Goal: Information Seeking & Learning: Learn about a topic

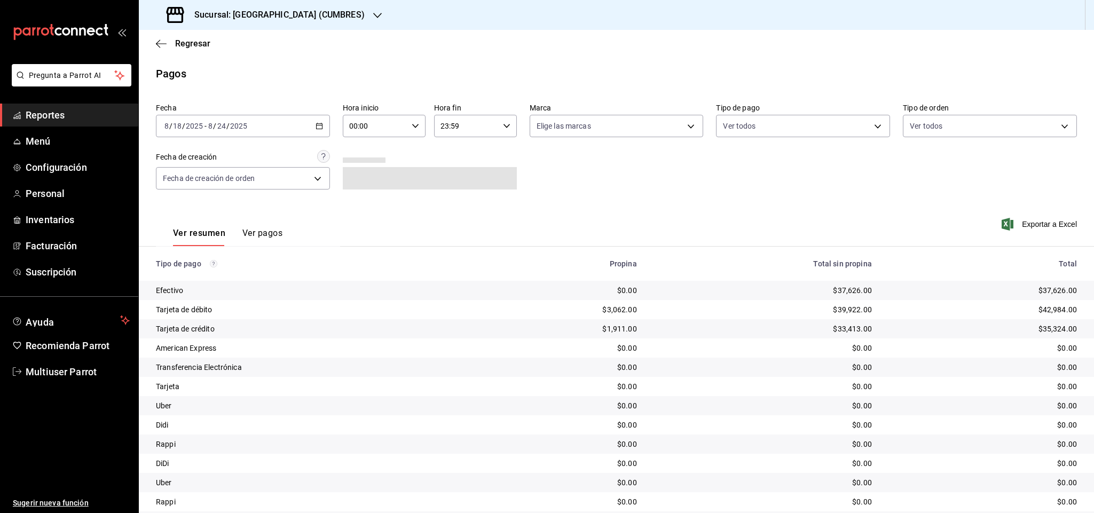
click at [306, 14] on div "Sucursal: Napoli (CUMBRES)" at bounding box center [266, 15] width 239 height 30
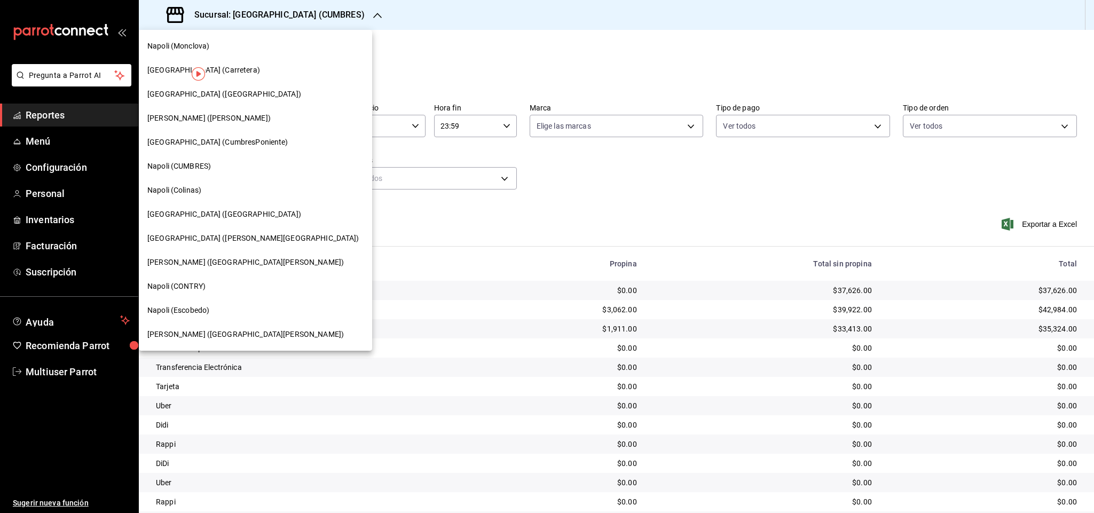
click at [224, 120] on div "Napoli (Vasconcelos)" at bounding box center [255, 118] width 216 height 11
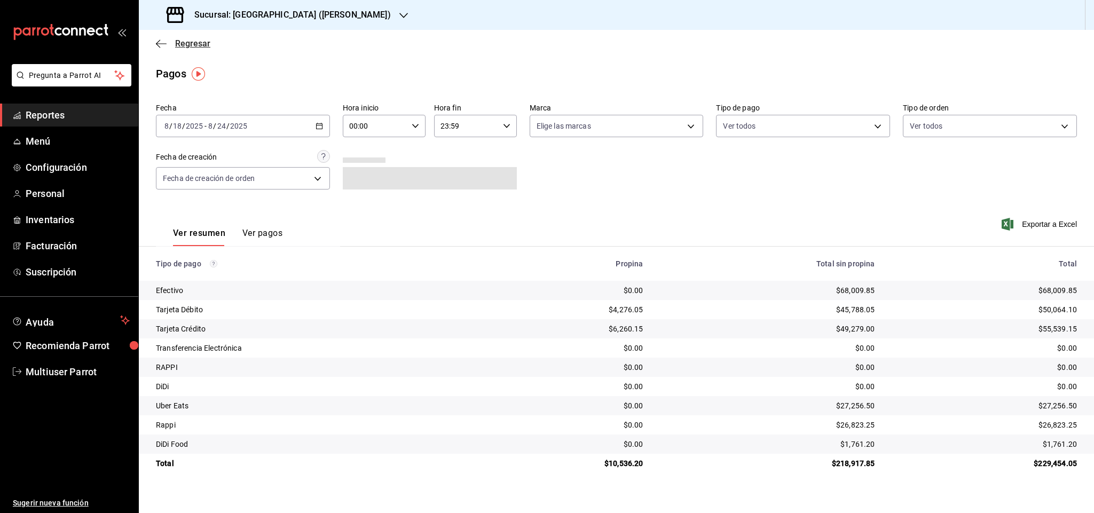
click at [191, 45] on span "Regresar" at bounding box center [192, 43] width 35 height 10
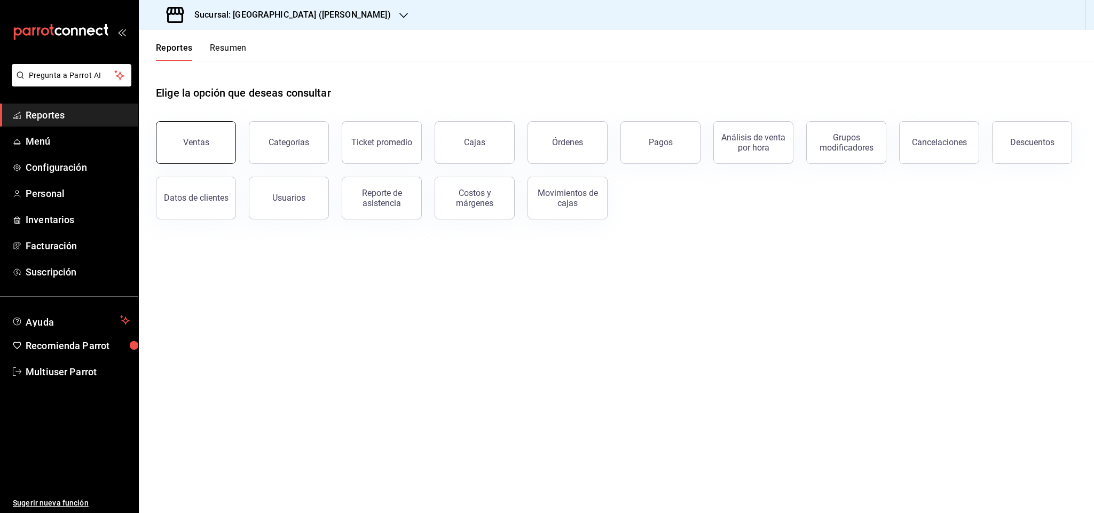
click at [215, 129] on button "Ventas" at bounding box center [196, 142] width 80 height 43
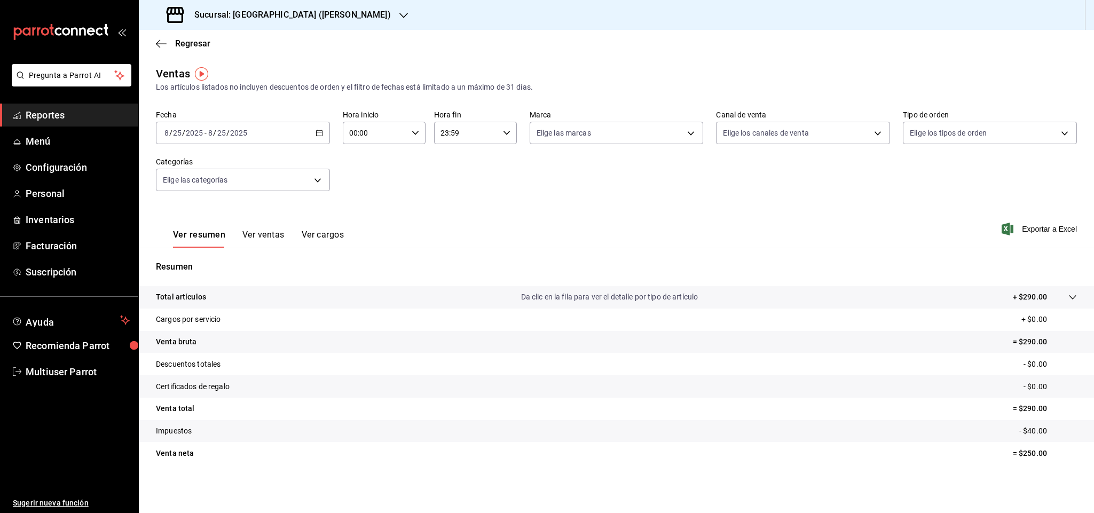
click at [321, 135] on icon "button" at bounding box center [319, 132] width 7 height 7
click at [212, 261] on span "Rango de fechas" at bounding box center [206, 261] width 83 height 11
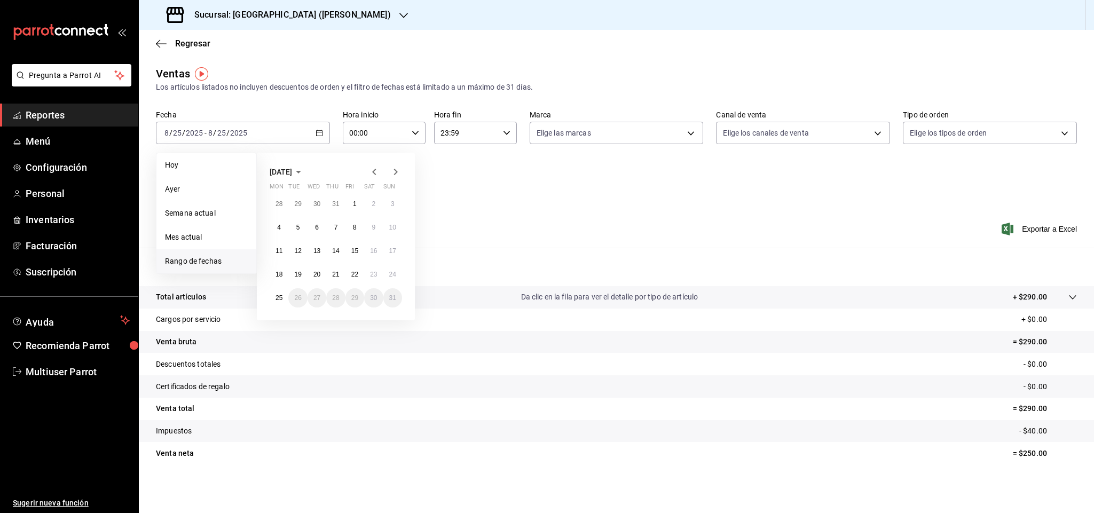
click at [292, 168] on span "August 2025" at bounding box center [281, 172] width 22 height 9
click at [283, 174] on span "2025" at bounding box center [278, 172] width 17 height 9
click at [290, 207] on button "2024" at bounding box center [292, 211] width 44 height 19
click at [292, 193] on abbr "January" at bounding box center [291, 191] width 23 height 7
click at [273, 199] on button "1" at bounding box center [279, 203] width 19 height 19
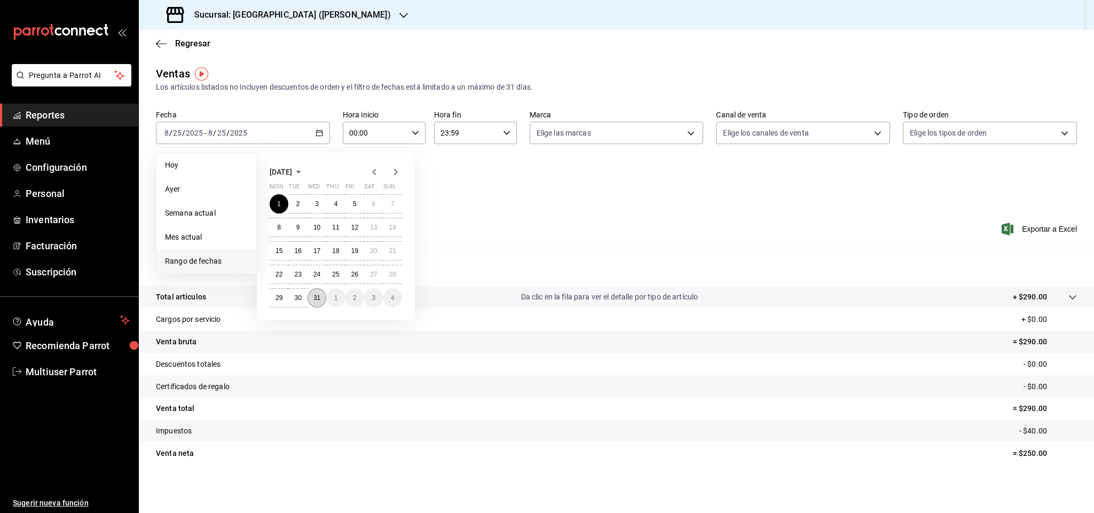
click at [316, 302] on abbr "31" at bounding box center [316, 297] width 7 height 7
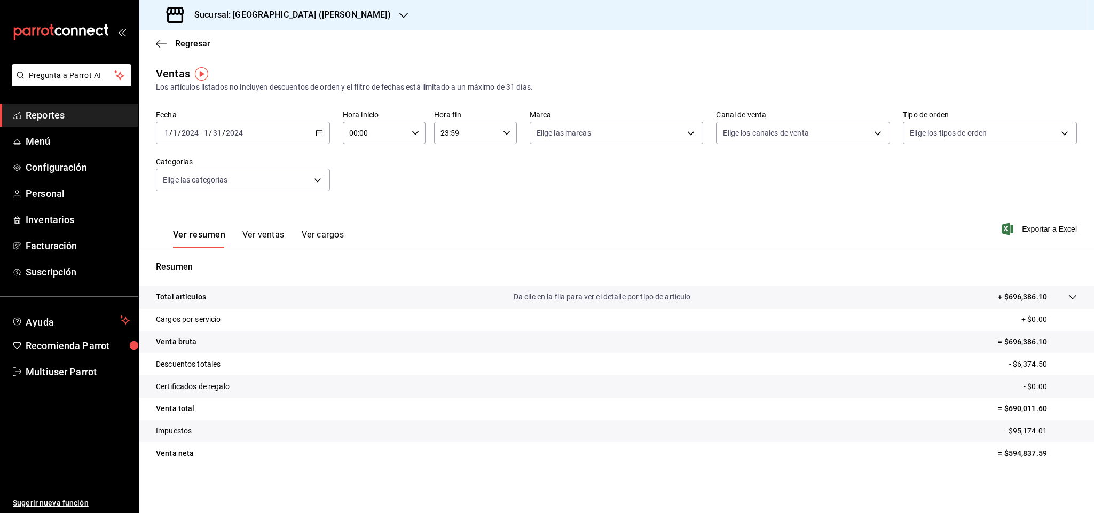
click at [447, 199] on div "Fecha 2024-01-01 1 / 1 / 2024 - 2024-01-31 1 / 31 / 2024 Hora inicio 00:00 Hora…" at bounding box center [616, 157] width 921 height 94
click at [274, 239] on button "Ver ventas" at bounding box center [263, 239] width 42 height 18
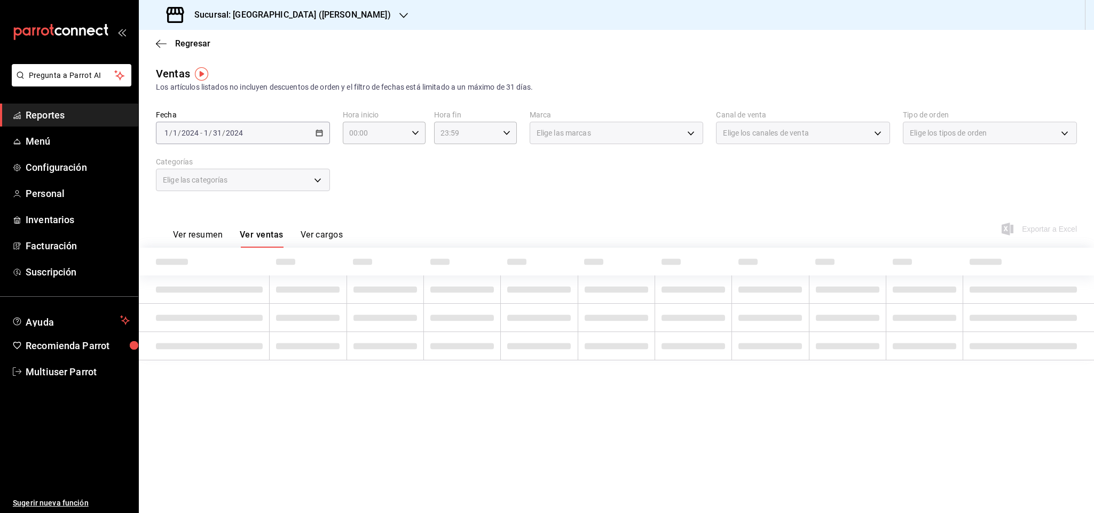
click at [534, 214] on div "Ver resumen Ver ventas Ver cargos Exportar a Excel" at bounding box center [616, 226] width 955 height 44
click at [388, 173] on div "Fecha 2024-01-01 1 / 1 / 2024 - 2024-01-31 1 / 31 / 2024 Hora inicio 00:00 Hora…" at bounding box center [616, 157] width 921 height 94
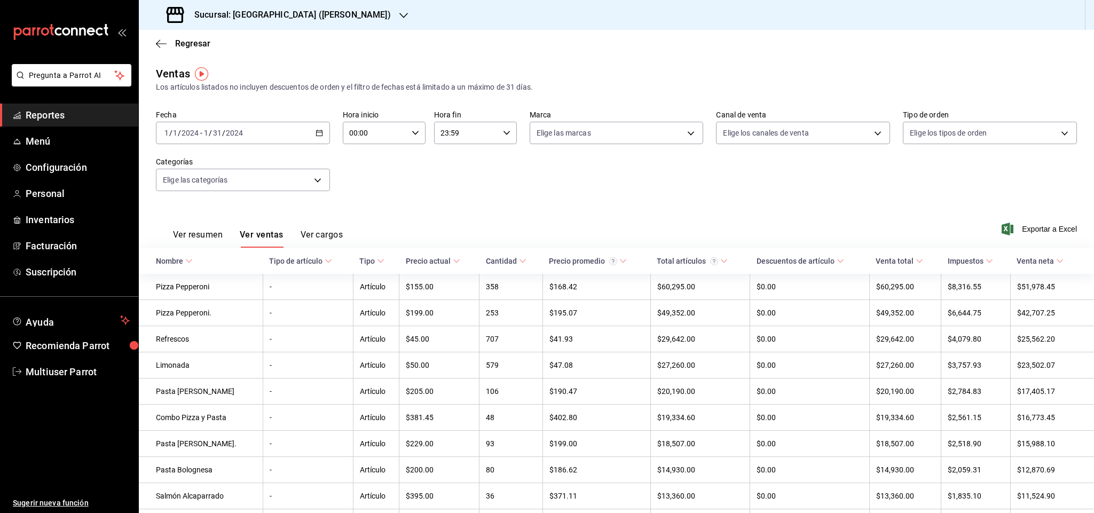
click at [324, 132] on div "2024-01-01 1 / 1 / 2024 - 2024-01-31 1 / 31 / 2024" at bounding box center [243, 133] width 174 height 22
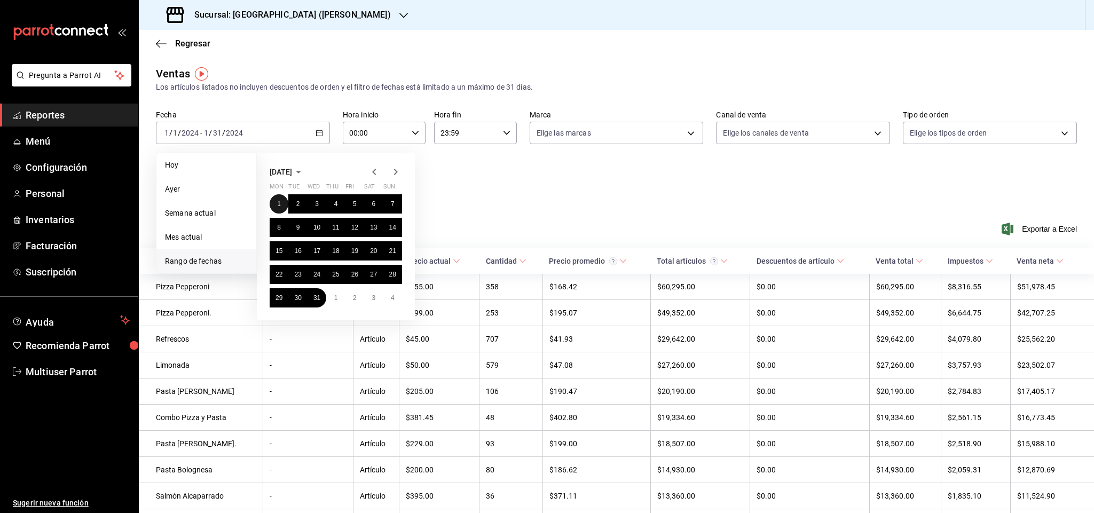
click at [280, 203] on abbr "1" at bounding box center [279, 203] width 4 height 7
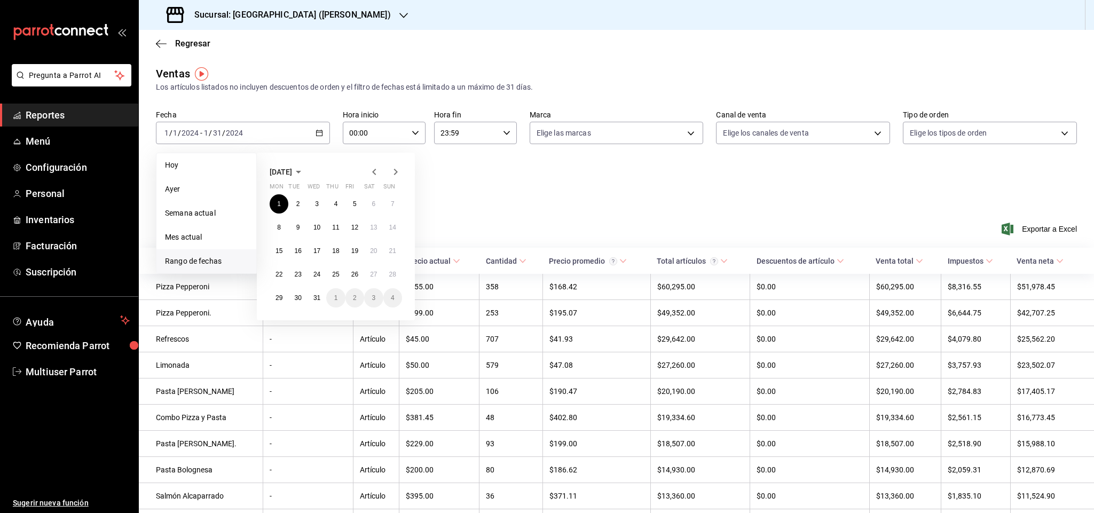
click at [524, 178] on div "Fecha 2024-01-01 1 / 1 / 2024 - 2024-01-31 1 / 31 / 2024 Hoy Ayer Semana actual…" at bounding box center [616, 157] width 921 height 94
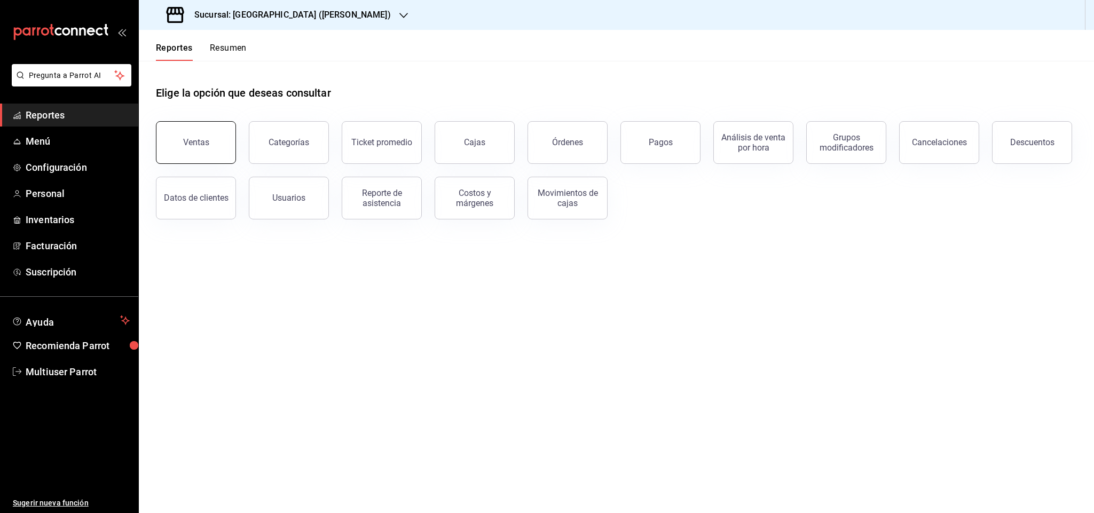
click at [213, 144] on button "Ventas" at bounding box center [196, 142] width 80 height 43
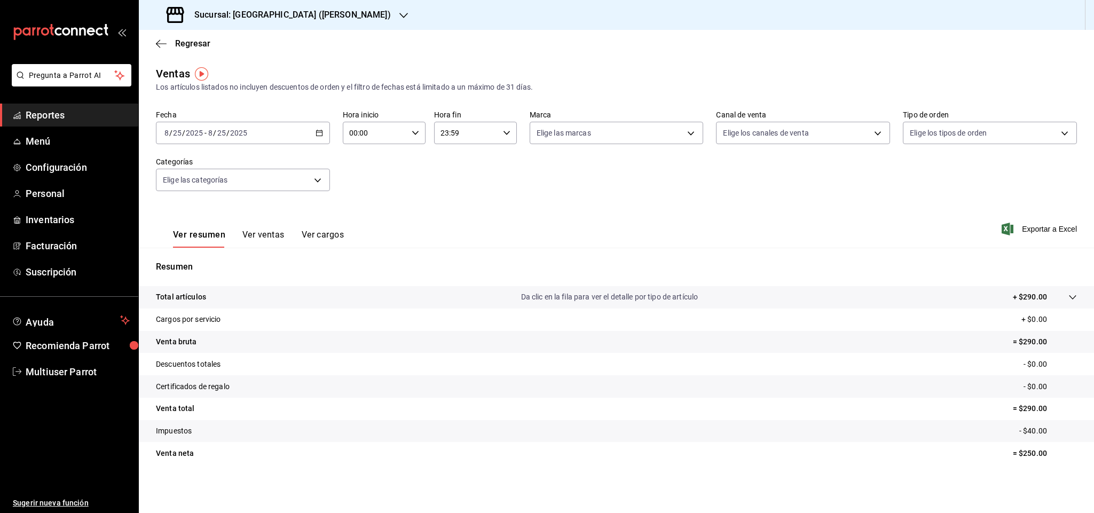
click at [312, 86] on div "Los artículos listados no incluyen descuentos de orden y el filtro de fechas es…" at bounding box center [616, 87] width 921 height 11
click at [287, 130] on div "2025-08-25 8 / 25 / 2025 - 2025-08-25 8 / 25 / 2025" at bounding box center [243, 133] width 174 height 22
click at [213, 255] on li "Rango de fechas" at bounding box center [206, 261] width 100 height 24
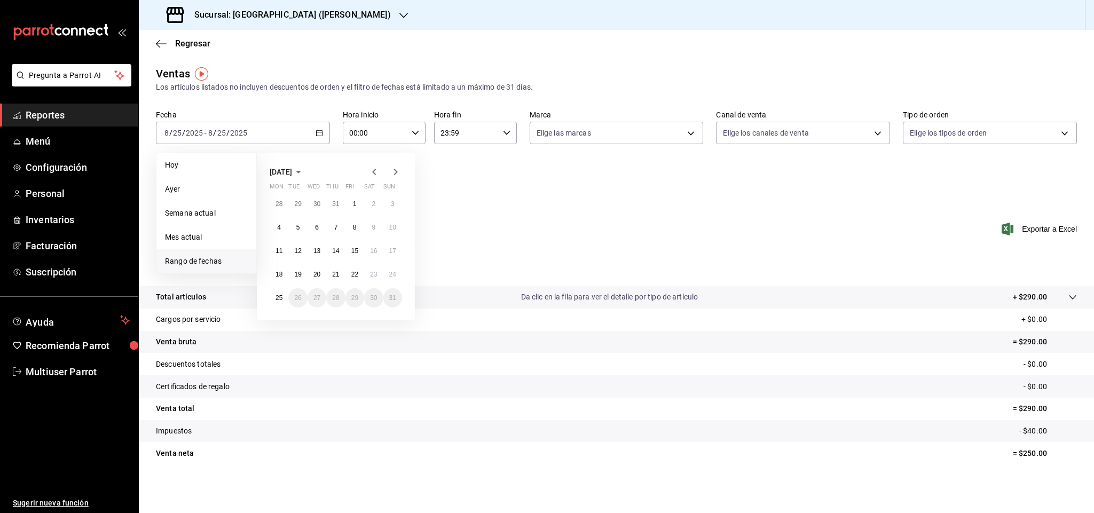
click at [292, 169] on span "August 2025" at bounding box center [281, 172] width 22 height 9
click at [289, 178] on div "2025 January February March April May June July August September October Novemb…" at bounding box center [336, 213] width 158 height 120
click at [288, 175] on icon "button" at bounding box center [293, 171] width 13 height 13
click at [291, 214] on button "2024" at bounding box center [292, 211] width 44 height 19
click at [290, 198] on button "January" at bounding box center [292, 192] width 44 height 19
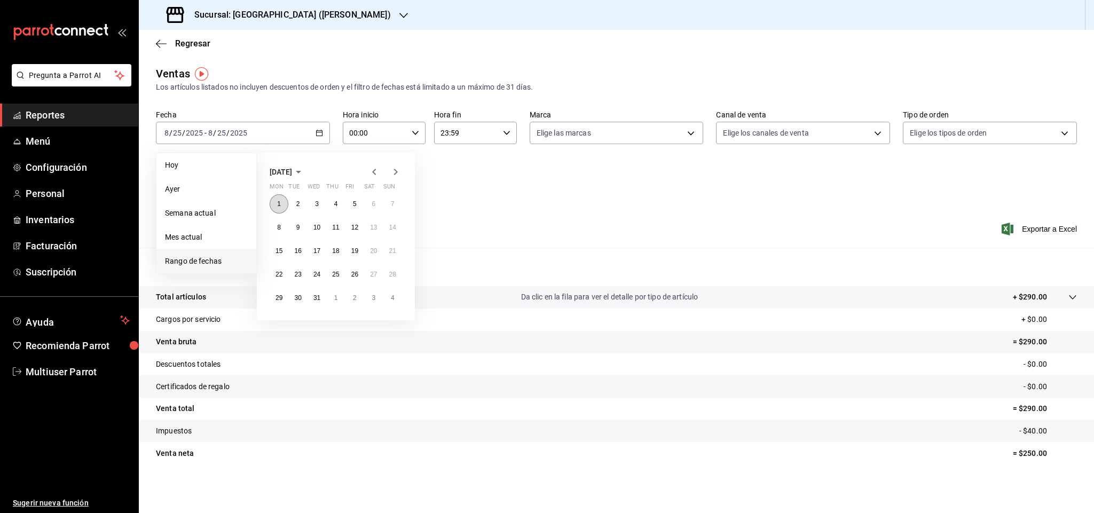
click at [274, 201] on button "1" at bounding box center [279, 203] width 19 height 19
click at [311, 295] on button "31" at bounding box center [317, 297] width 19 height 19
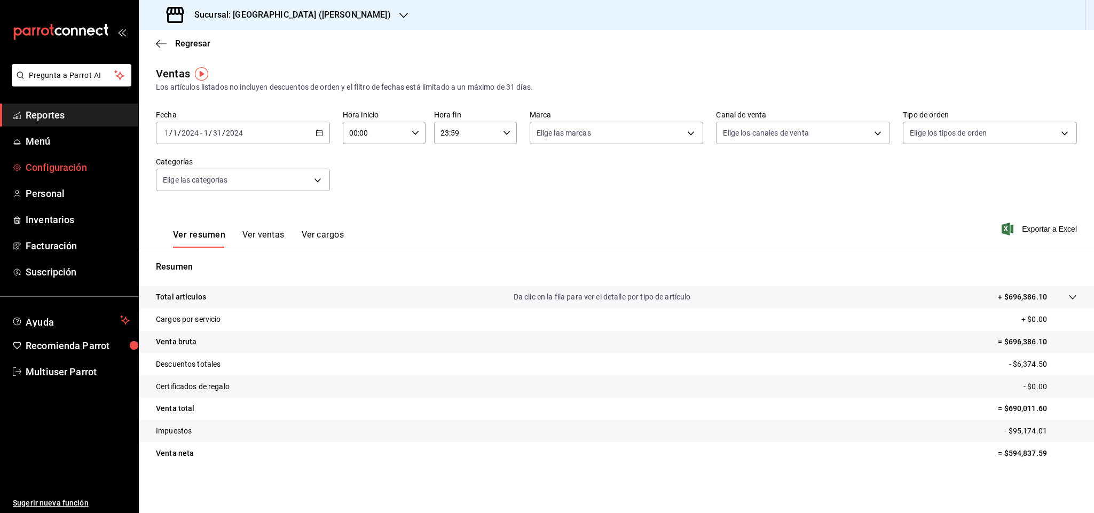
click at [63, 165] on span "Configuración" at bounding box center [78, 167] width 104 height 14
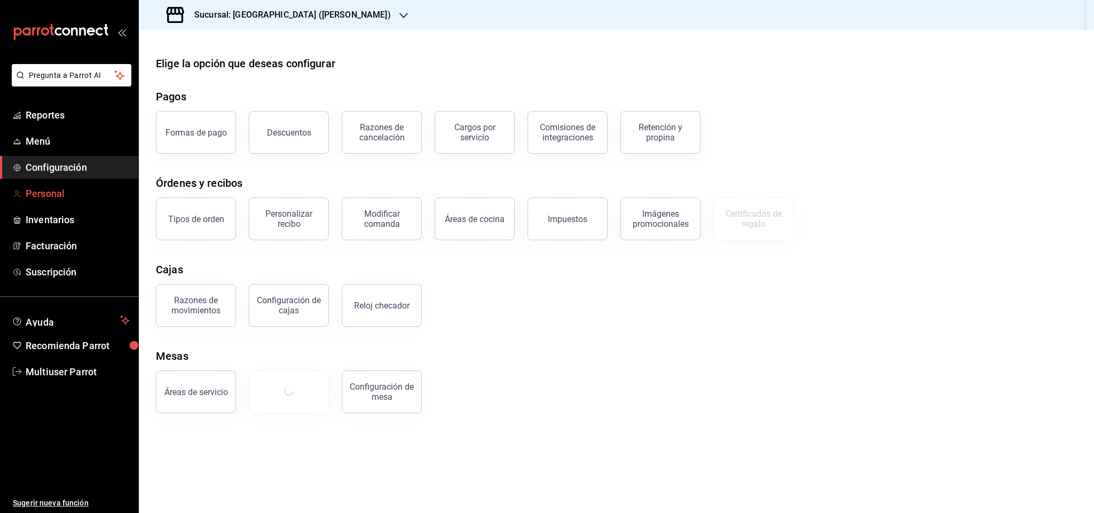
click at [78, 198] on span "Personal" at bounding box center [78, 193] width 104 height 14
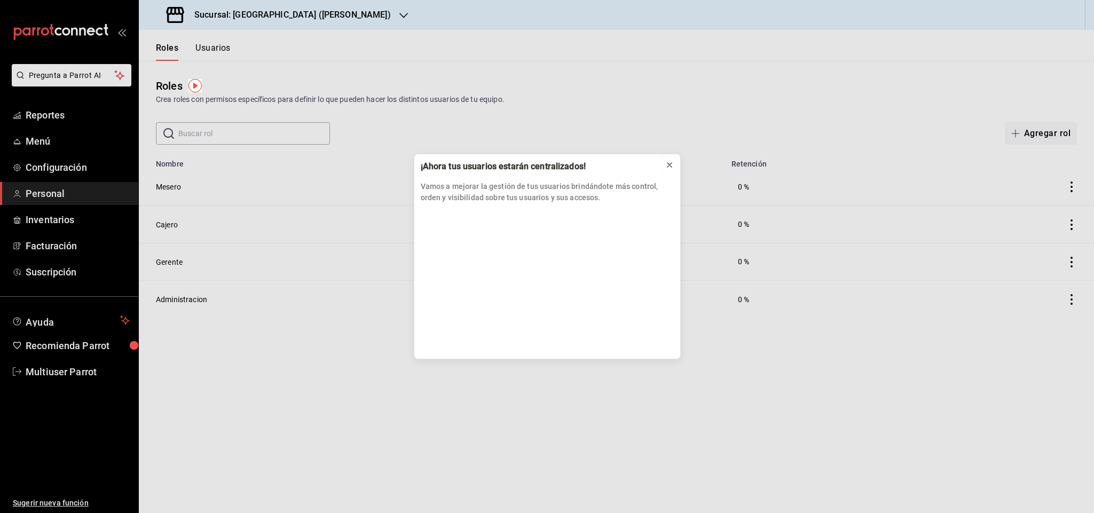
click at [666, 163] on icon at bounding box center [669, 165] width 9 height 9
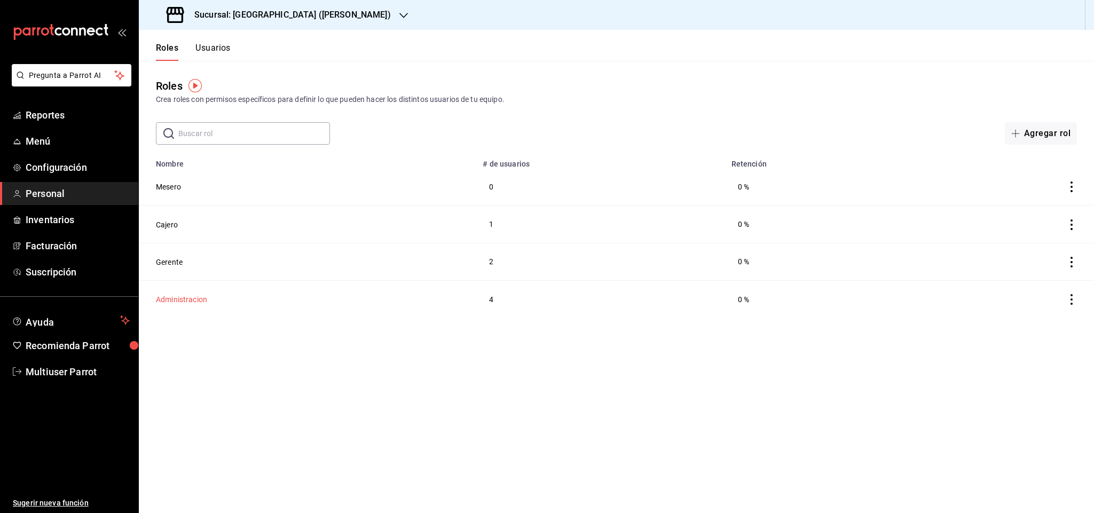
click at [194, 298] on button "Administracion" at bounding box center [181, 299] width 51 height 11
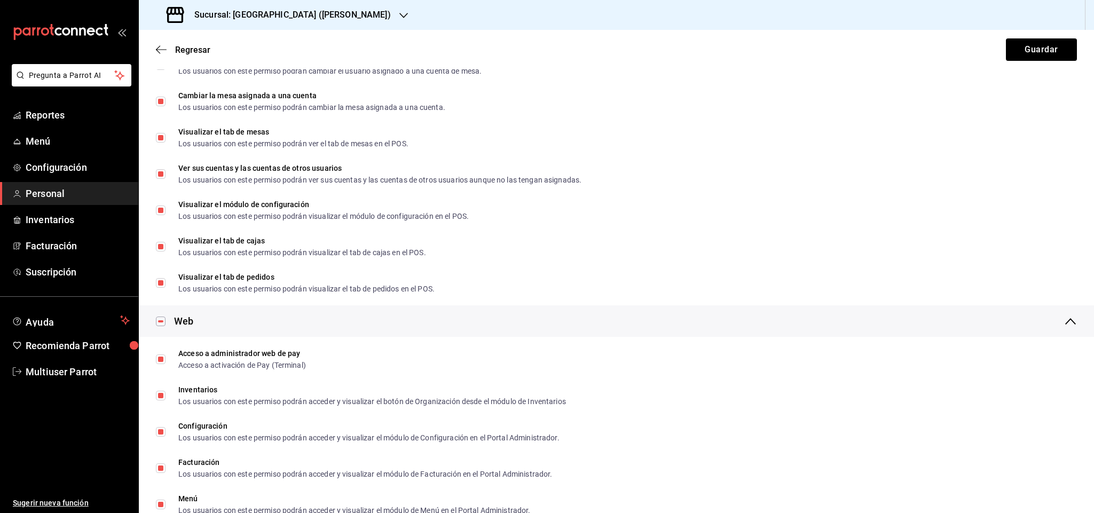
scroll to position [400, 0]
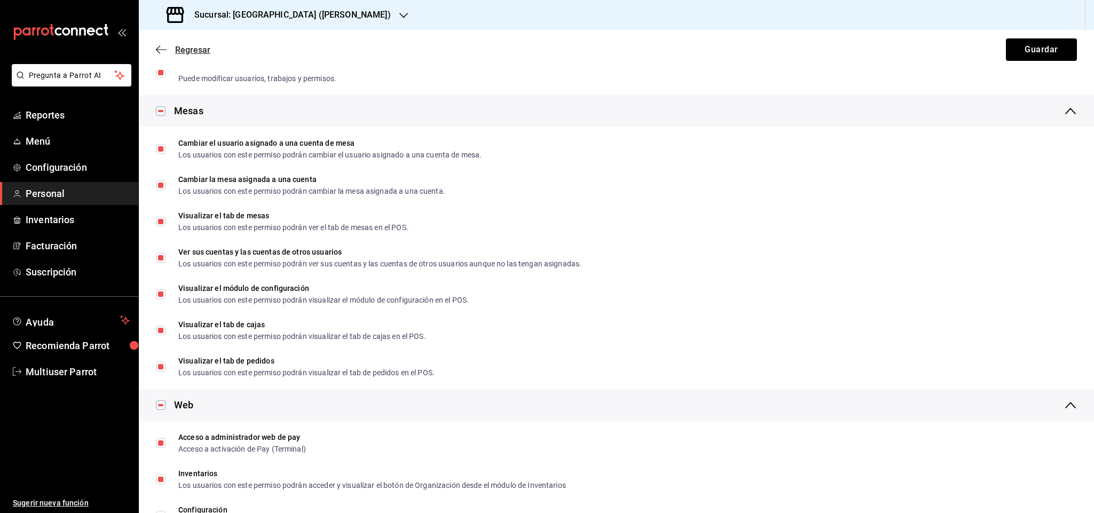
click at [160, 45] on icon "button" at bounding box center [161, 50] width 11 height 10
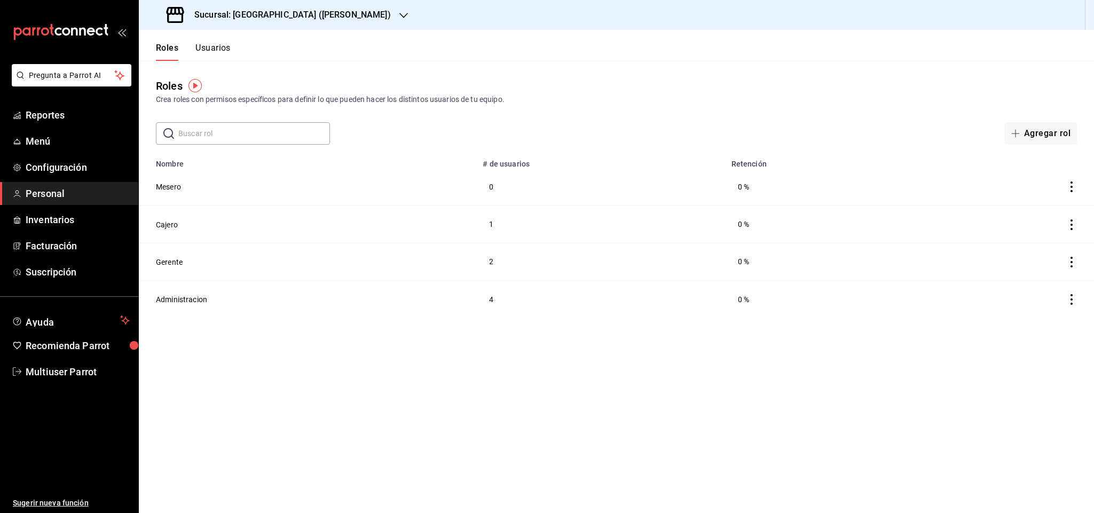
click at [495, 299] on td "4" at bounding box center [600, 298] width 248 height 37
click at [223, 47] on button "Usuarios" at bounding box center [212, 52] width 35 height 18
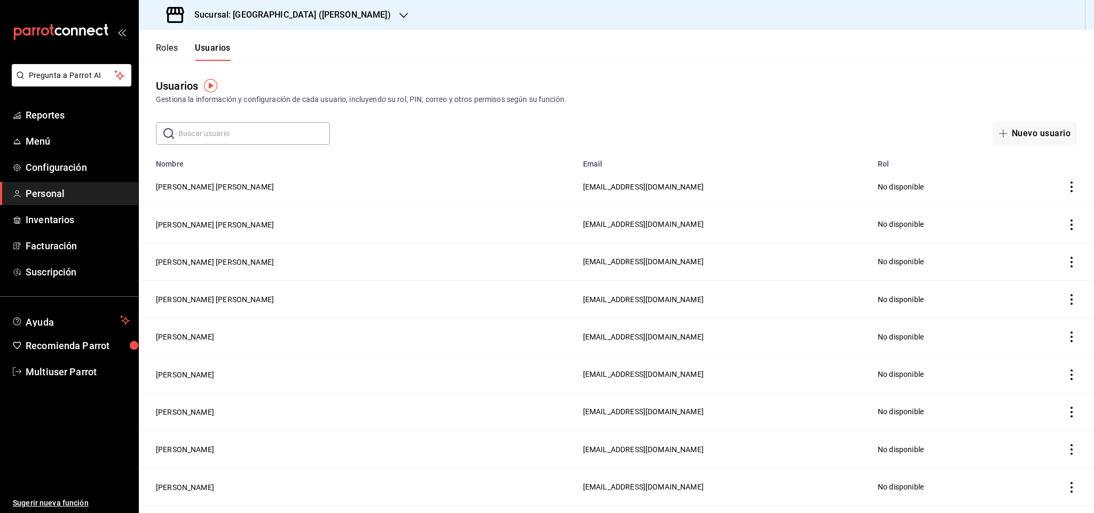
click at [294, 121] on div "Usuarios Gestiona la información y configuración de cada usuario, incluyendo su…" at bounding box center [616, 103] width 955 height 84
click at [288, 133] on input "text" at bounding box center [254, 133] width 152 height 21
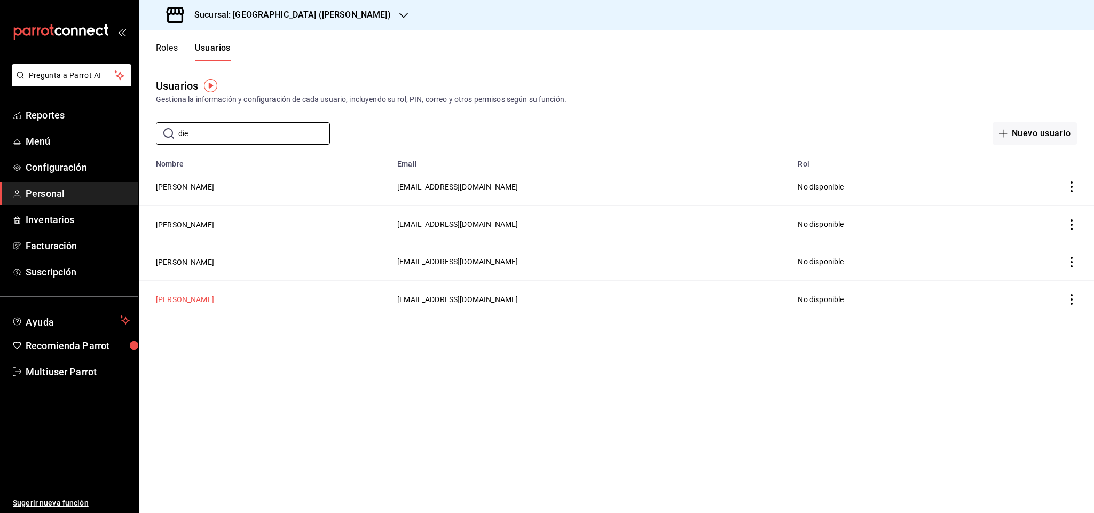
type input "die"
click at [180, 303] on button "Diego O O" at bounding box center [185, 299] width 58 height 11
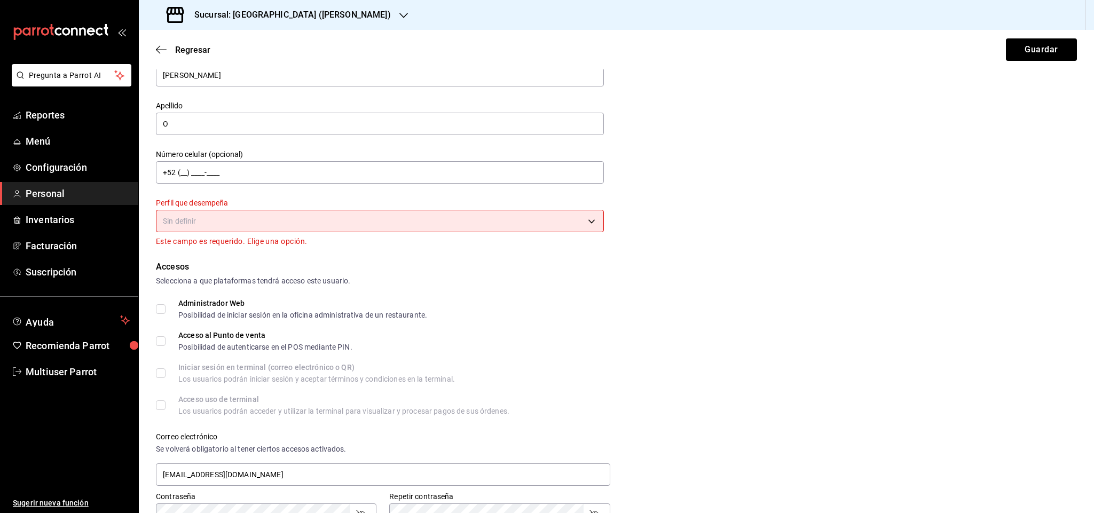
scroll to position [320, 0]
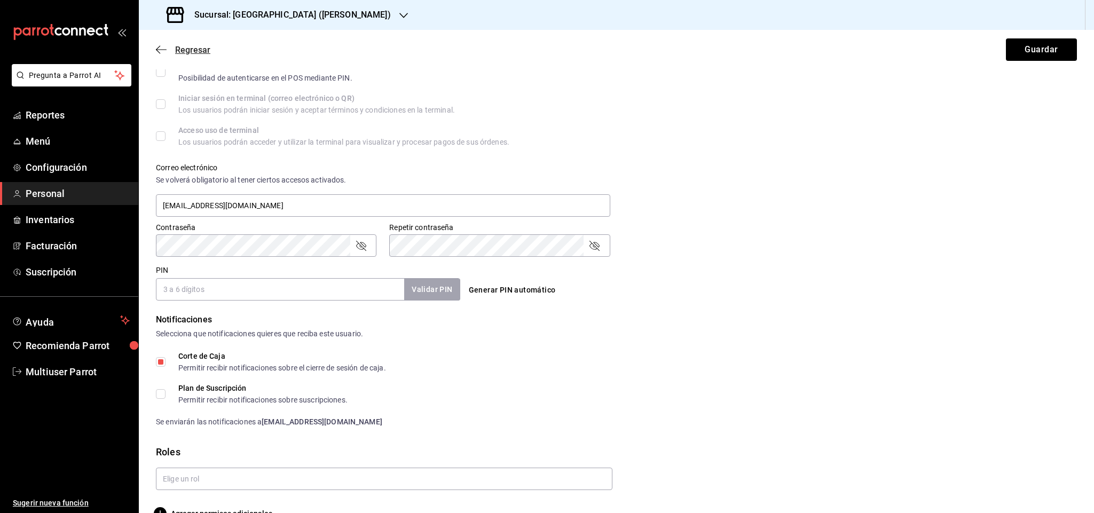
click at [189, 52] on span "Regresar" at bounding box center [192, 50] width 35 height 10
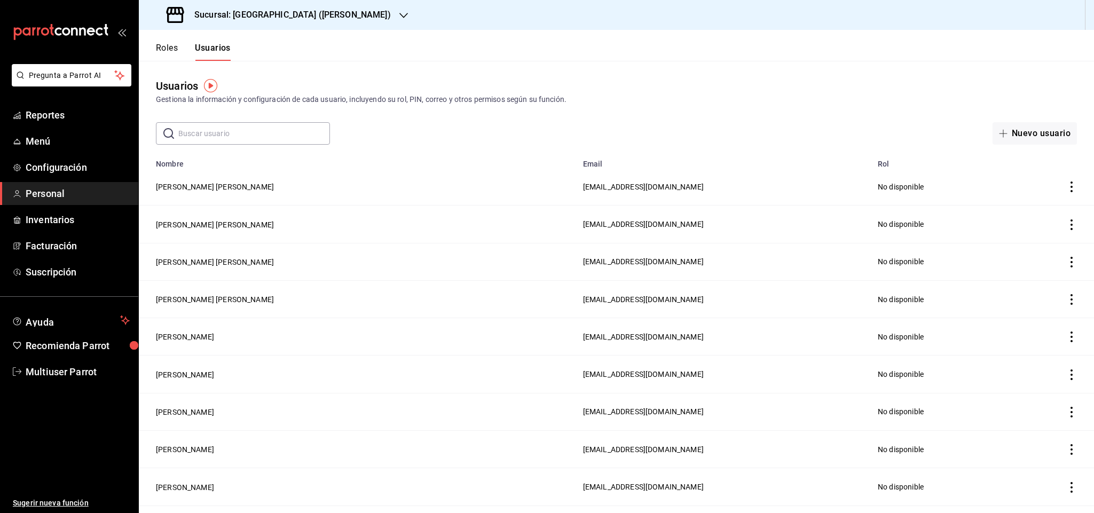
click at [854, 154] on th "Email" at bounding box center [724, 160] width 295 height 15
click at [871, 163] on th "Email" at bounding box center [724, 160] width 295 height 15
click at [899, 160] on th "Rol" at bounding box center [939, 160] width 137 height 15
click at [511, 54] on header "Roles Usuarios" at bounding box center [616, 45] width 955 height 31
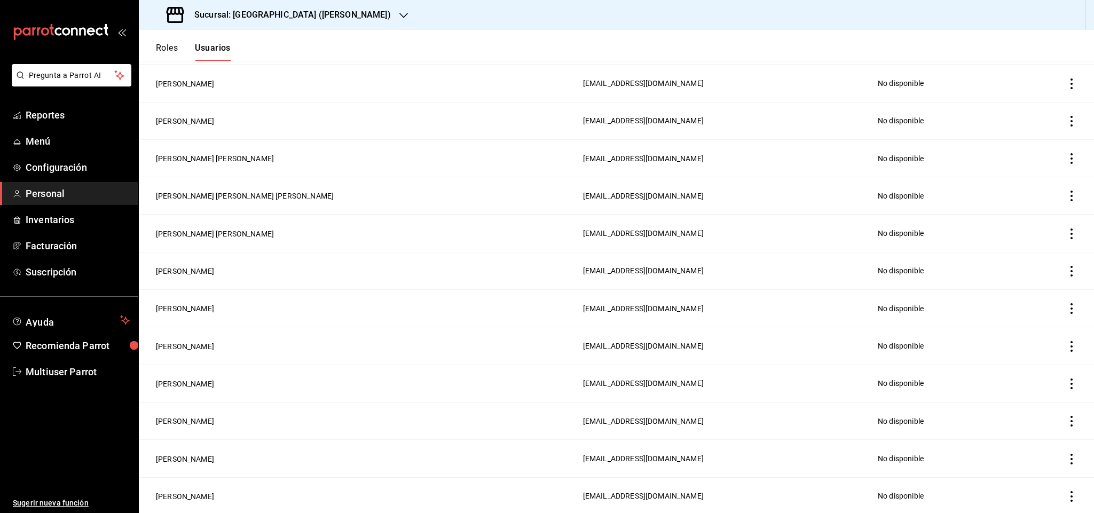
scroll to position [1543, 0]
drag, startPoint x: 793, startPoint y: 412, endPoint x: 774, endPoint y: 199, distance: 213.9
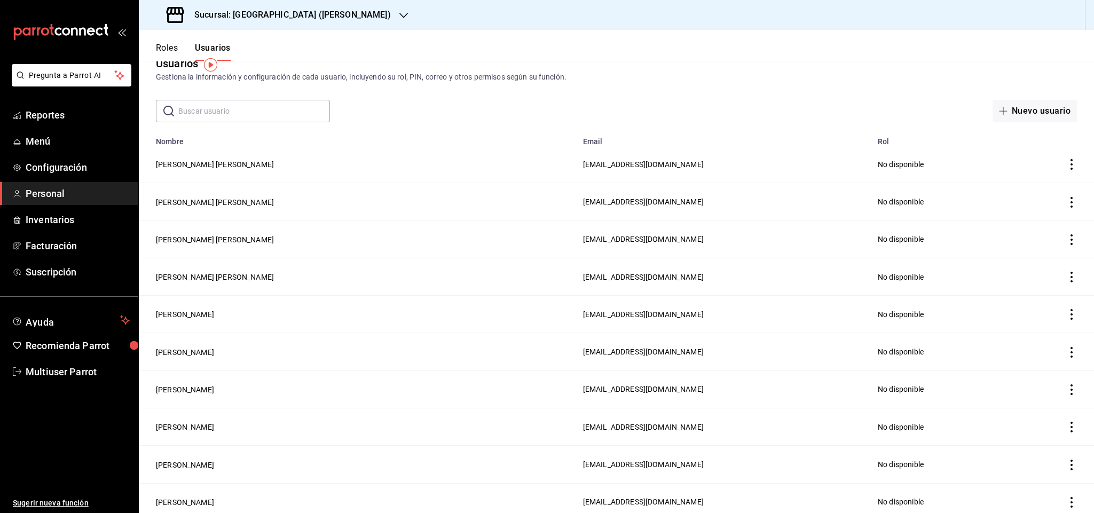
scroll to position [0, 0]
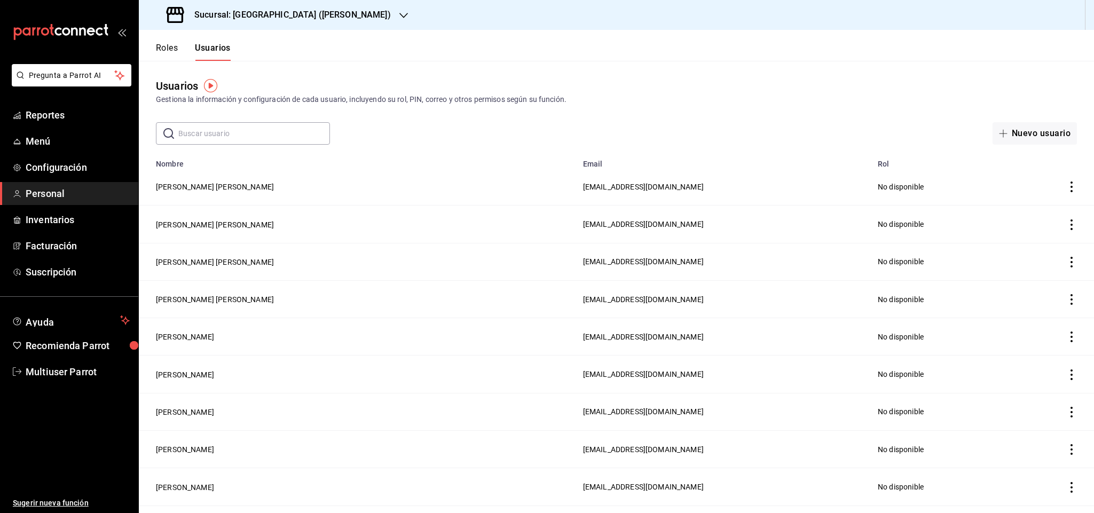
click at [170, 74] on div "Usuarios Gestiona la información y configuración de cada usuario, incluyendo su…" at bounding box center [616, 103] width 955 height 84
click at [171, 50] on button "Roles" at bounding box center [167, 52] width 22 height 18
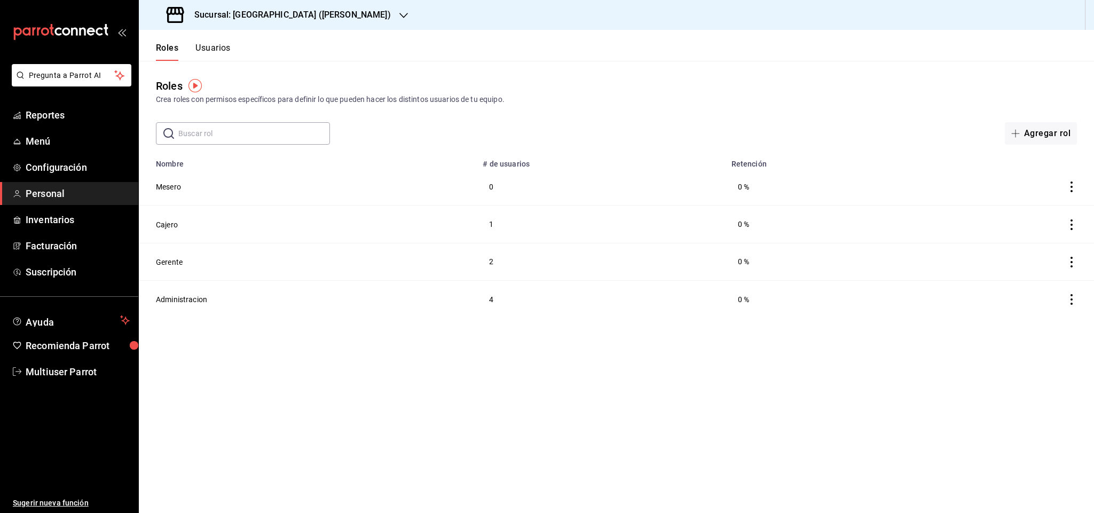
click at [1070, 306] on td at bounding box center [1009, 298] width 169 height 37
click at [1070, 298] on icon "actions" at bounding box center [1071, 299] width 11 height 11
drag, startPoint x: 440, startPoint y: 344, endPoint x: 290, endPoint y: 319, distance: 152.7
click at [423, 349] on div at bounding box center [547, 256] width 1094 height 513
drag, startPoint x: 214, startPoint y: 291, endPoint x: 218, endPoint y: 297, distance: 7.2
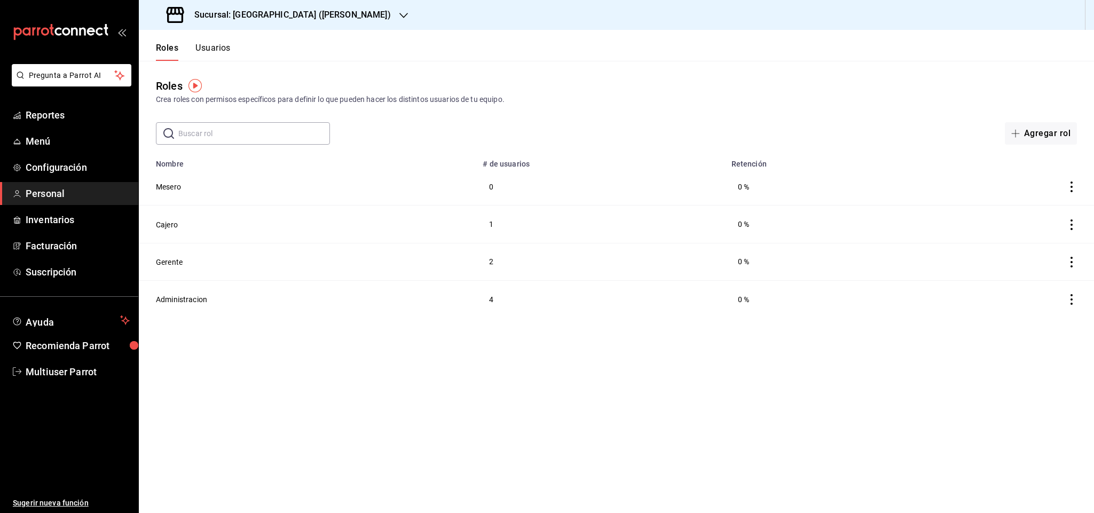
click at [218, 297] on td "Administracion" at bounding box center [307, 298] width 337 height 37
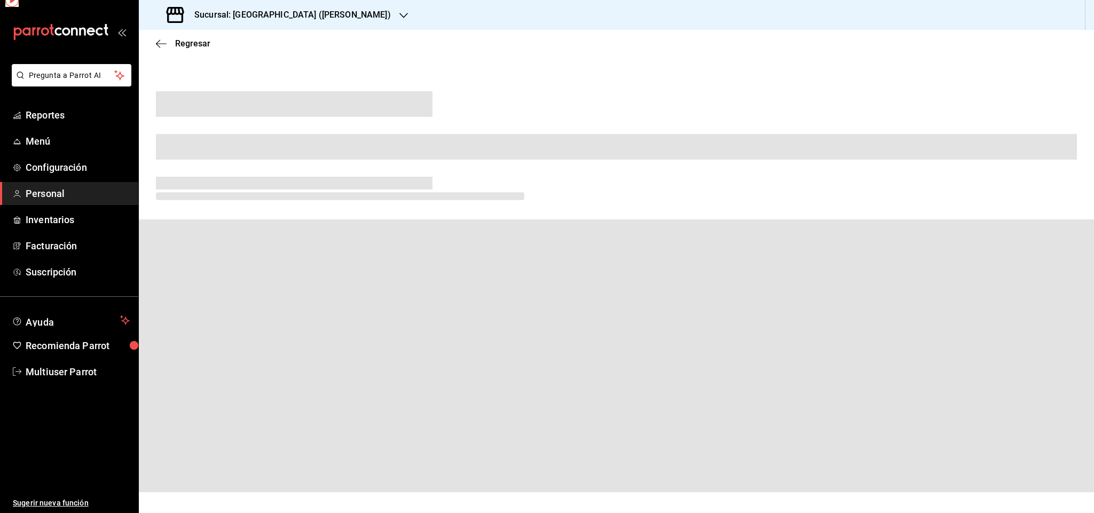
click at [420, 310] on span at bounding box center [616, 355] width 955 height 273
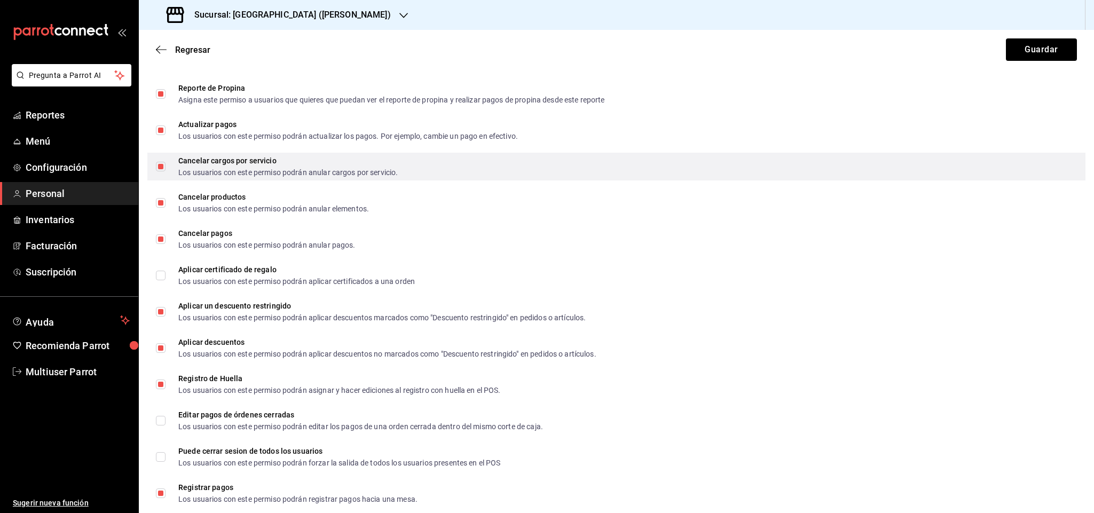
scroll to position [1521, 0]
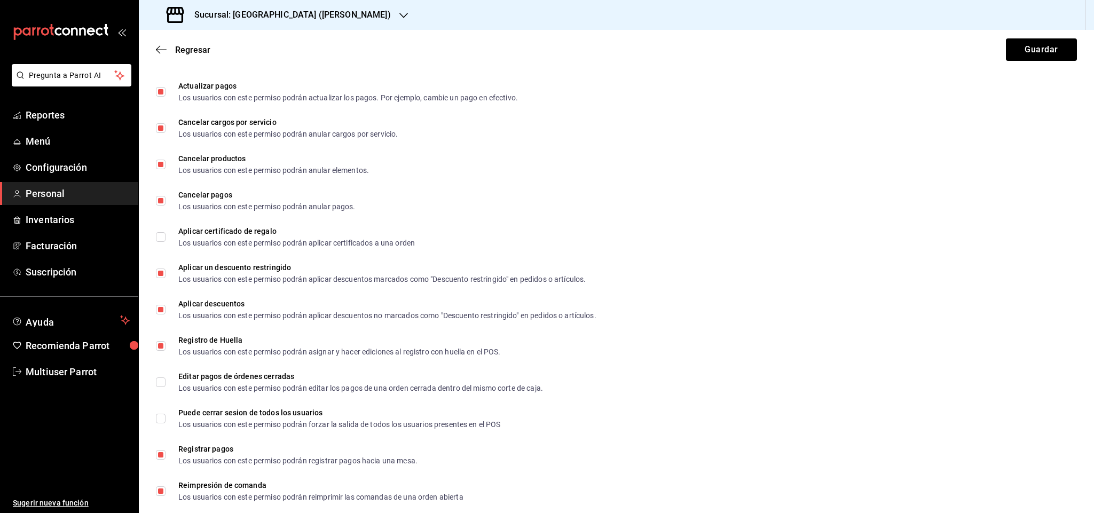
click at [154, 49] on div "Regresar Guardar" at bounding box center [616, 50] width 955 height 40
click at [174, 48] on span "Regresar" at bounding box center [183, 50] width 54 height 10
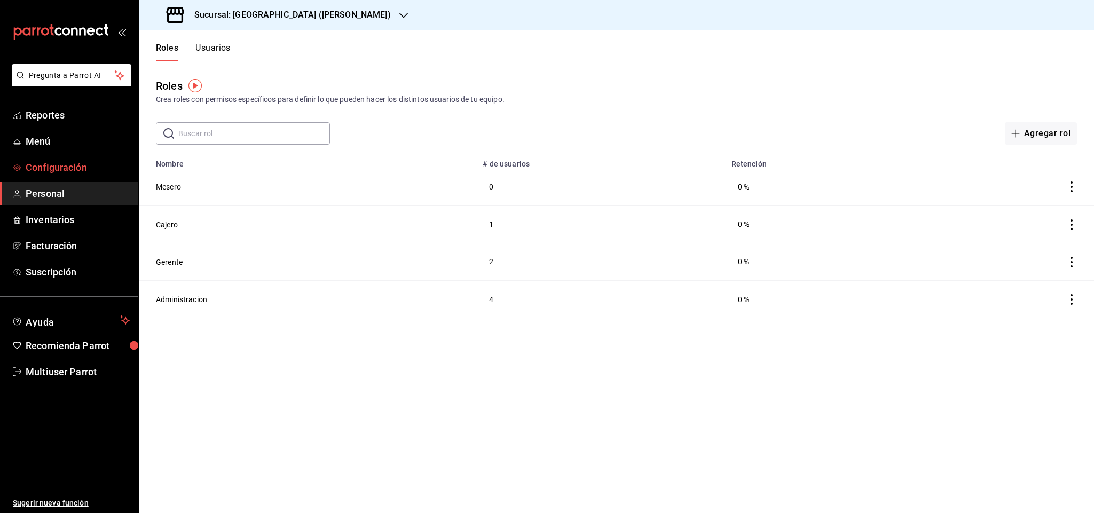
click at [80, 165] on span "Configuración" at bounding box center [78, 167] width 104 height 14
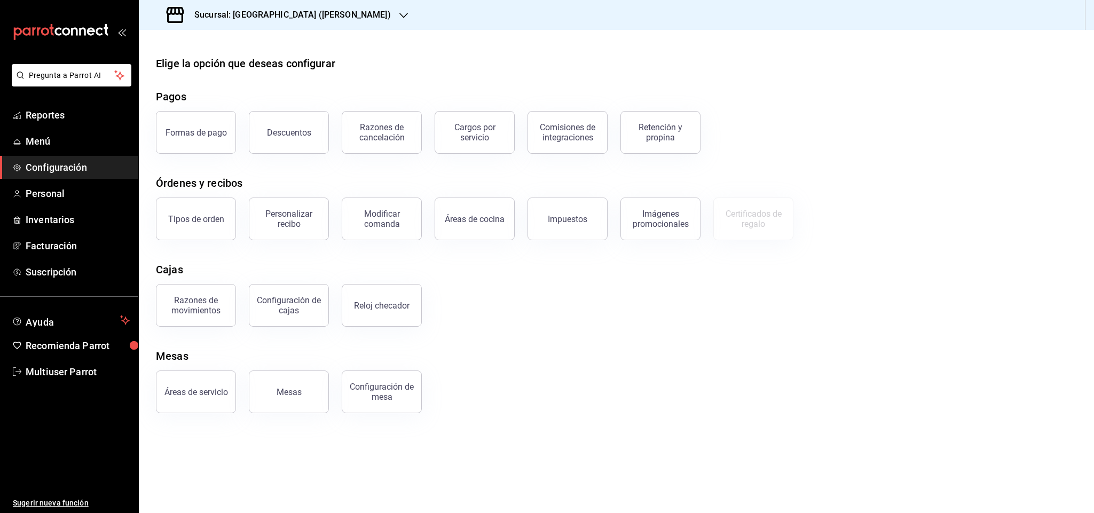
click at [289, 14] on h3 "Sucursal: Napoli (Vasconcelos)" at bounding box center [288, 15] width 205 height 13
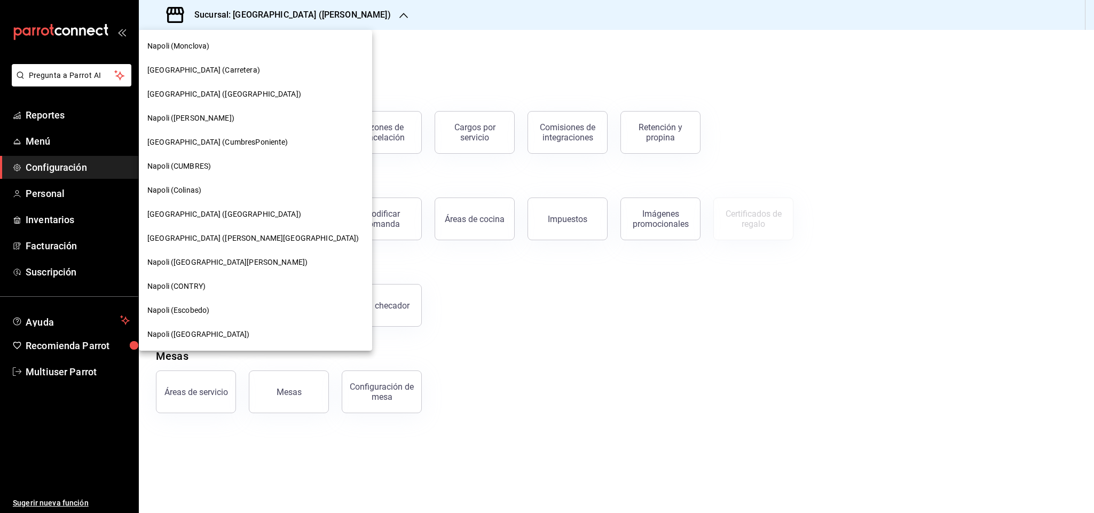
click at [218, 308] on div "Napoli (Escobedo)" at bounding box center [255, 310] width 216 height 11
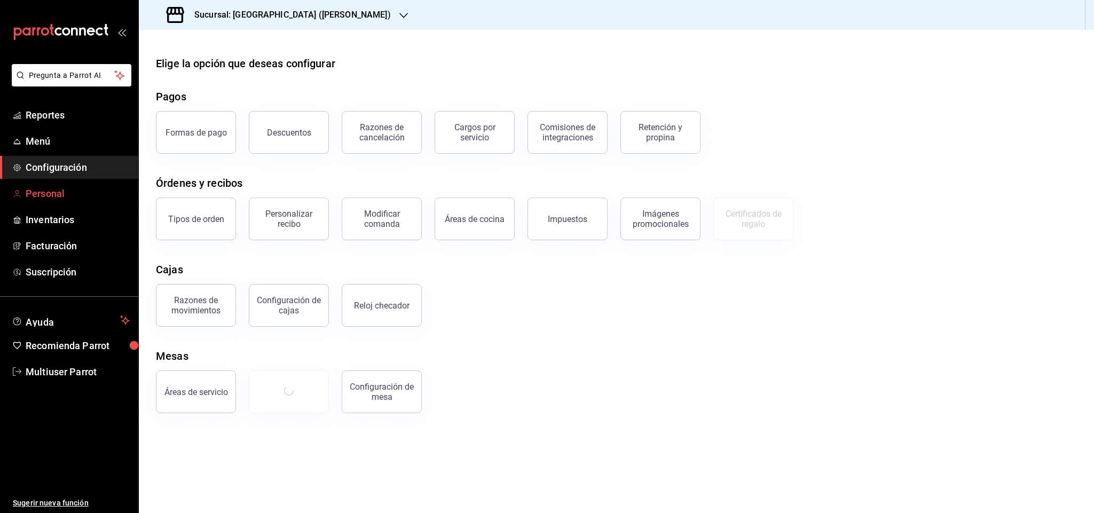
click at [106, 191] on span "Personal" at bounding box center [78, 193] width 104 height 14
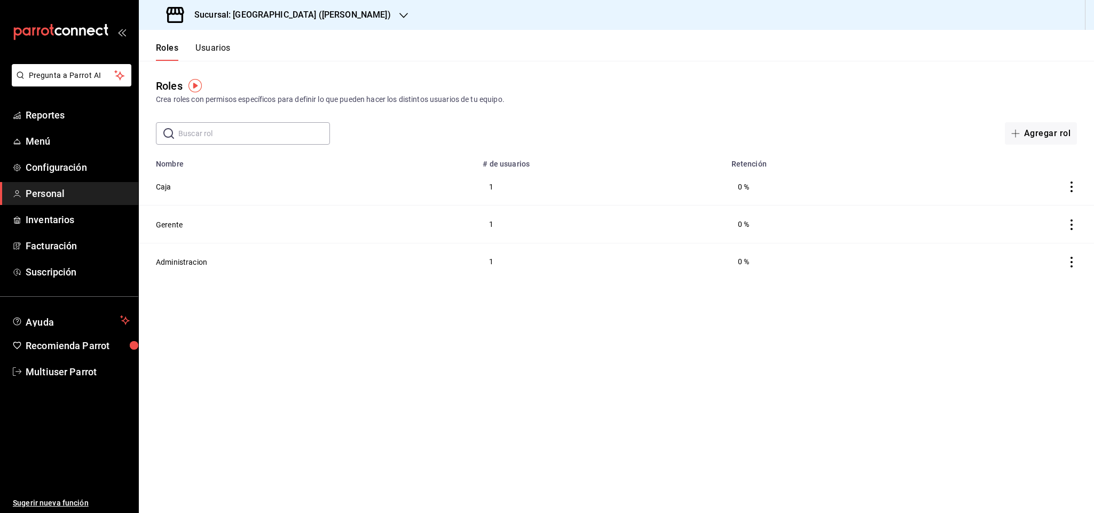
click at [220, 54] on button "Usuarios" at bounding box center [212, 52] width 35 height 18
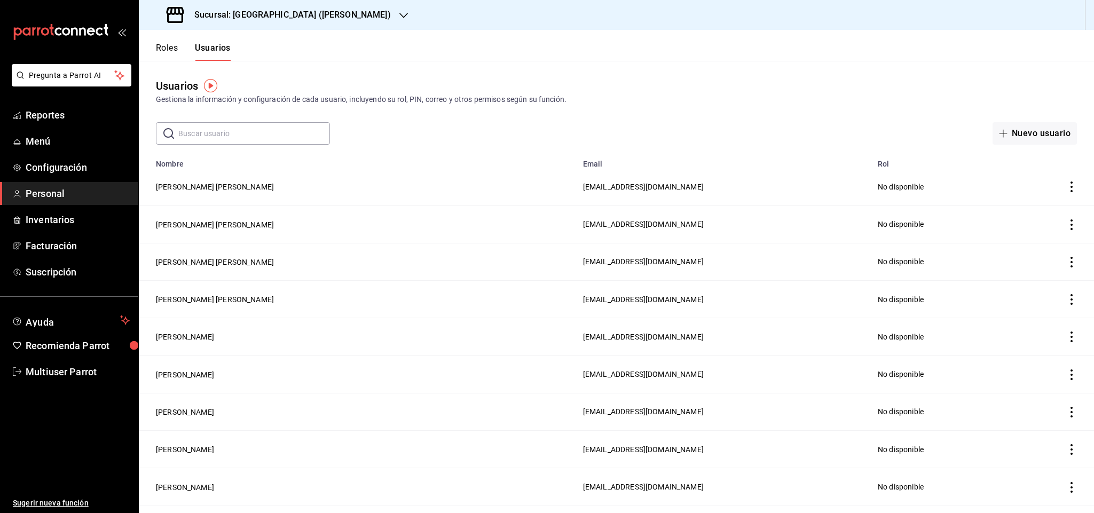
click at [277, 125] on input "text" at bounding box center [254, 133] width 152 height 21
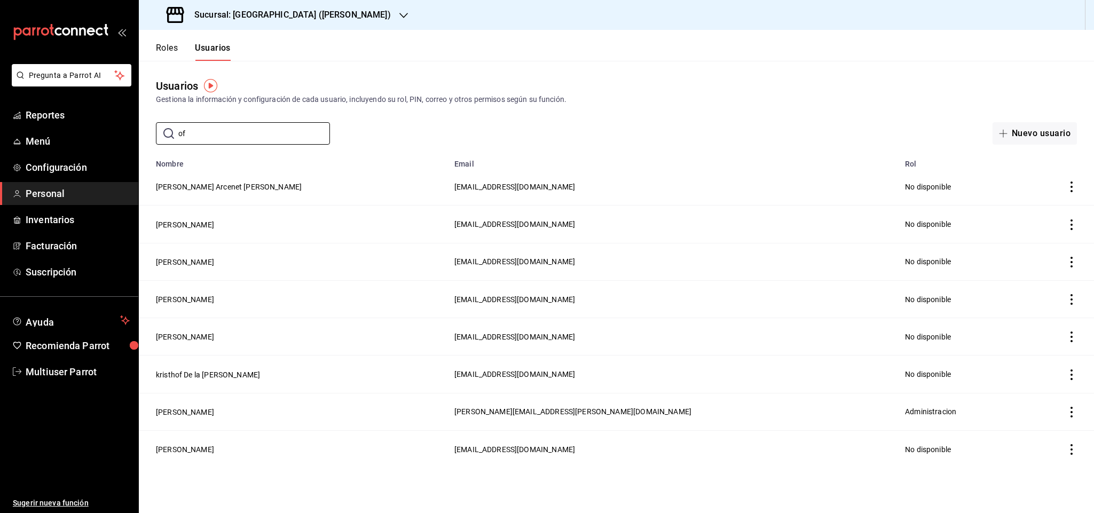
type input "of"
click at [36, 108] on span "Reportes" at bounding box center [78, 115] width 104 height 14
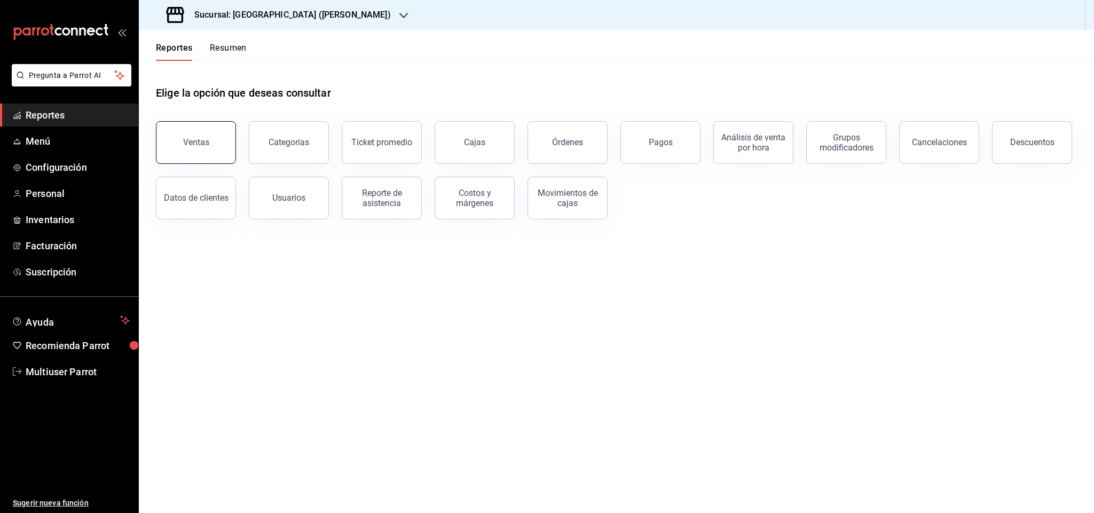
click at [211, 136] on button "Ventas" at bounding box center [196, 142] width 80 height 43
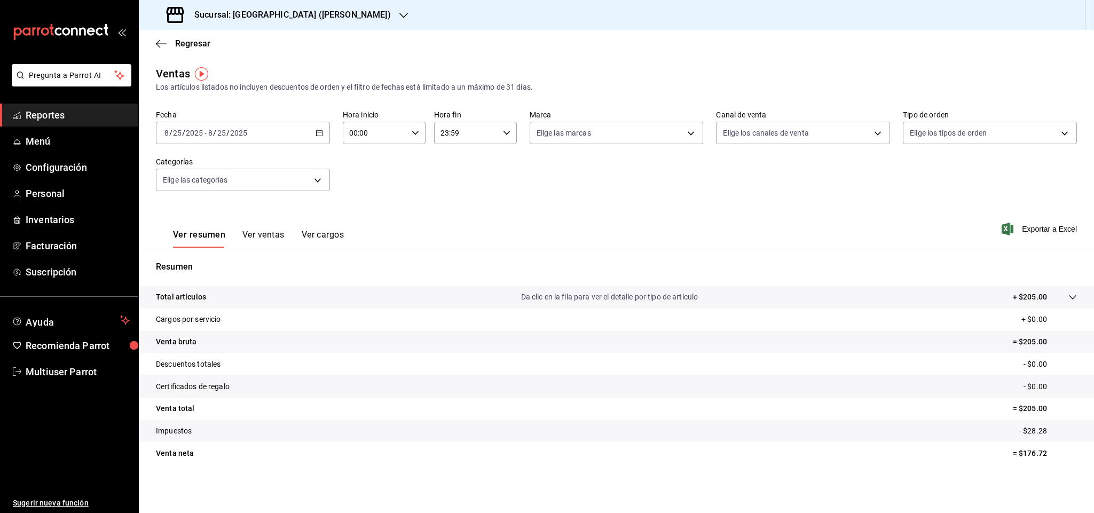
click at [316, 137] on div "2025-08-25 8 / 25 / 2025 - 2025-08-25 8 / 25 / 2025" at bounding box center [243, 133] width 174 height 22
click at [202, 264] on span "Rango de fechas" at bounding box center [206, 261] width 83 height 11
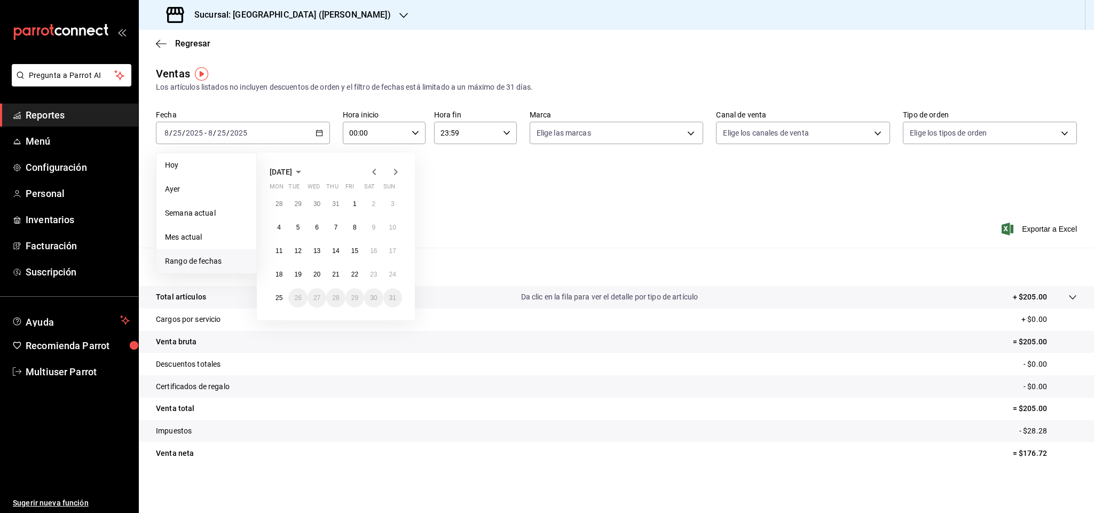
click at [292, 173] on span "August 2025" at bounding box center [281, 172] width 22 height 9
click at [292, 172] on icon "button" at bounding box center [292, 172] width 5 height 3
click at [372, 194] on button "2023" at bounding box center [380, 192] width 44 height 19
click at [303, 196] on button "January" at bounding box center [292, 192] width 44 height 19
click at [388, 206] on button "1" at bounding box center [392, 203] width 19 height 19
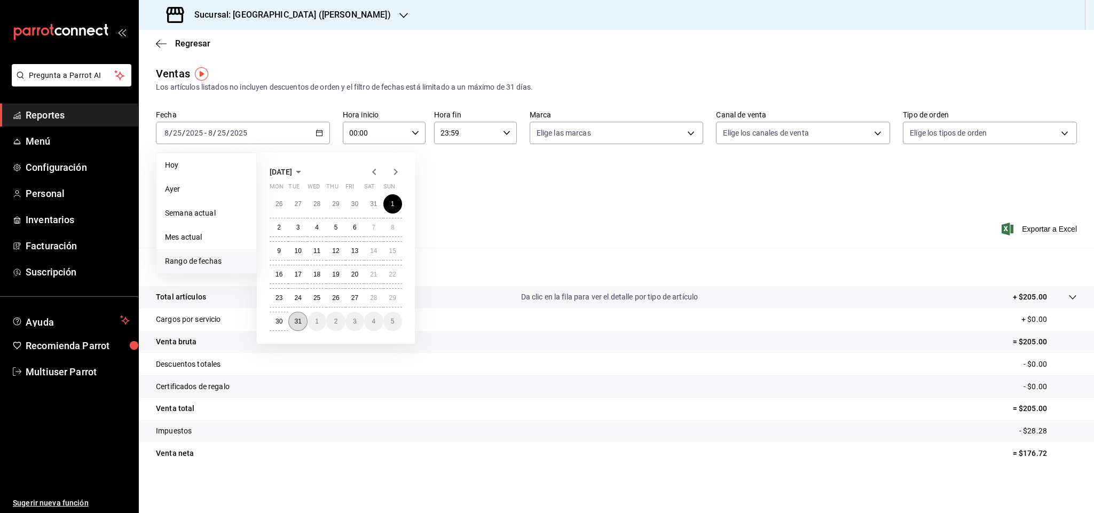
click at [295, 320] on abbr "31" at bounding box center [297, 321] width 7 height 7
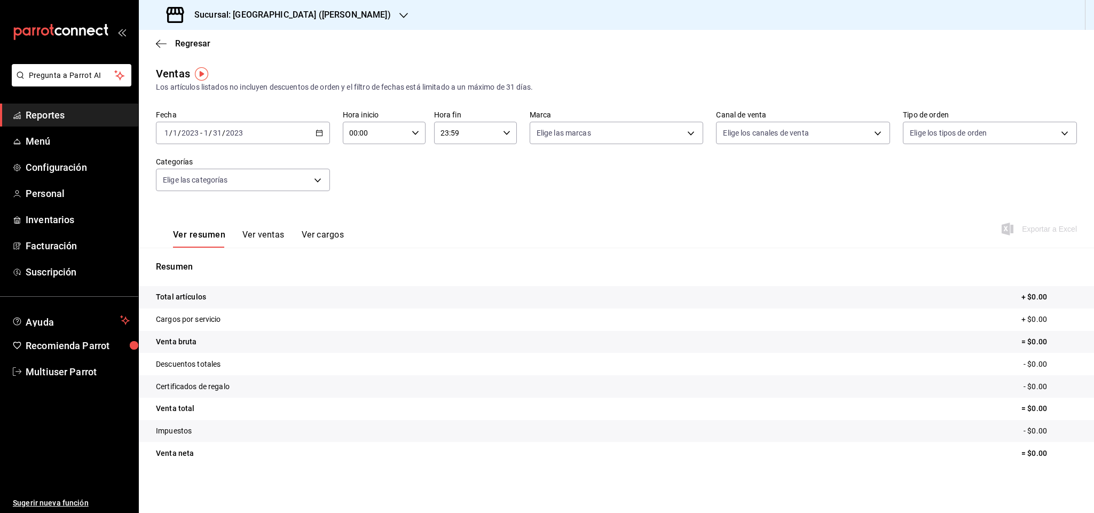
click at [375, 213] on div "Ver resumen Ver ventas Ver cargos Exportar a Excel" at bounding box center [616, 226] width 955 height 44
click at [321, 130] on icon "button" at bounding box center [319, 132] width 7 height 7
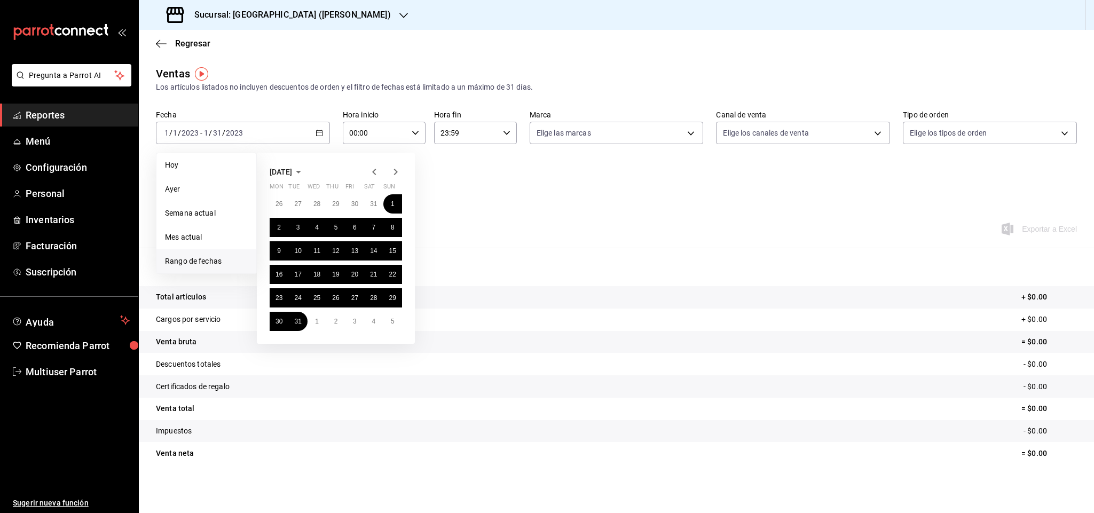
click at [391, 173] on icon "button" at bounding box center [395, 171] width 13 height 13
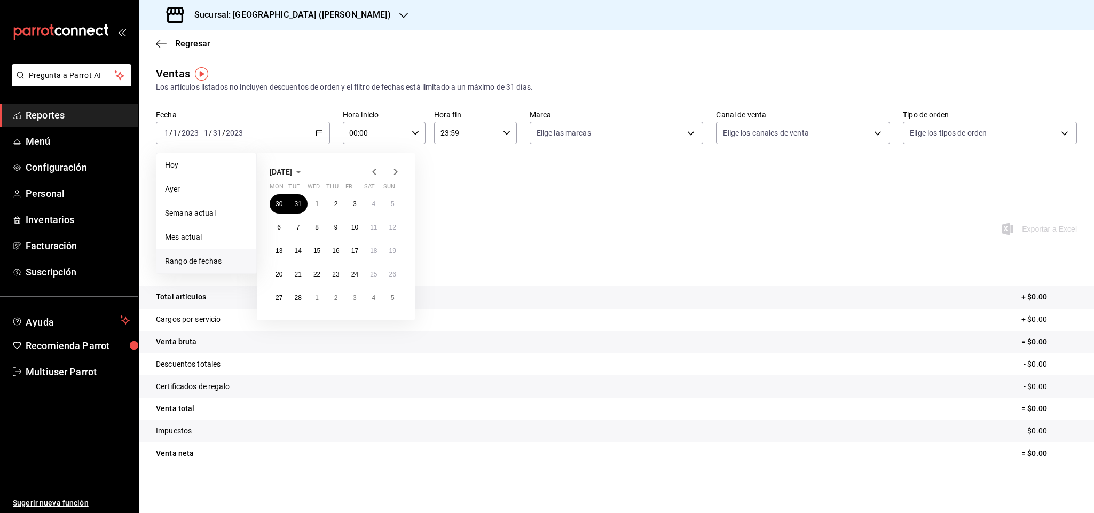
click at [391, 173] on icon "button" at bounding box center [395, 171] width 13 height 13
click at [332, 278] on abbr "23" at bounding box center [335, 274] width 7 height 7
click at [336, 275] on abbr "23" at bounding box center [335, 274] width 7 height 7
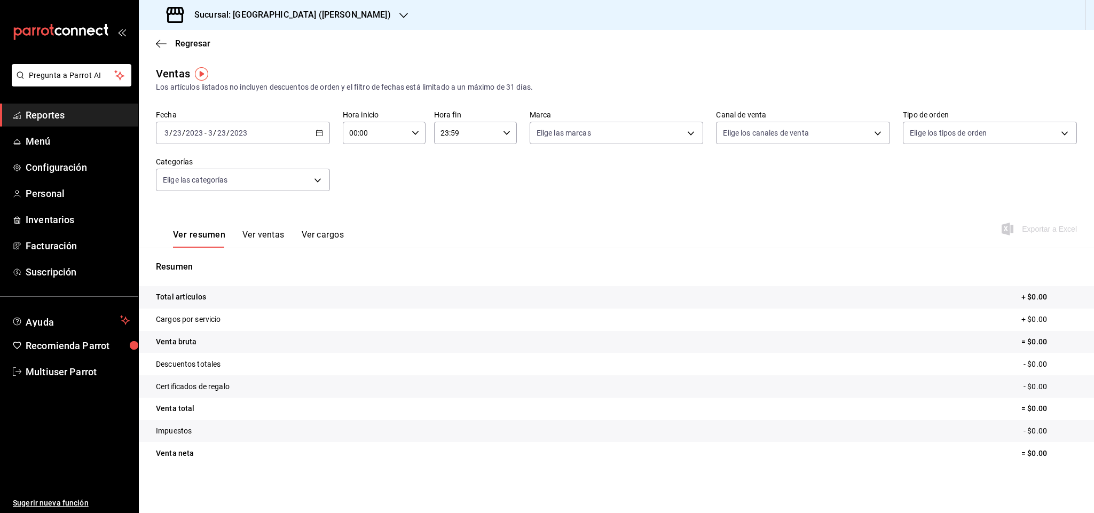
click at [306, 138] on div "2023-03-23 3 / 23 / 2023 - 2023-03-23 3 / 23 / 2023" at bounding box center [243, 133] width 174 height 22
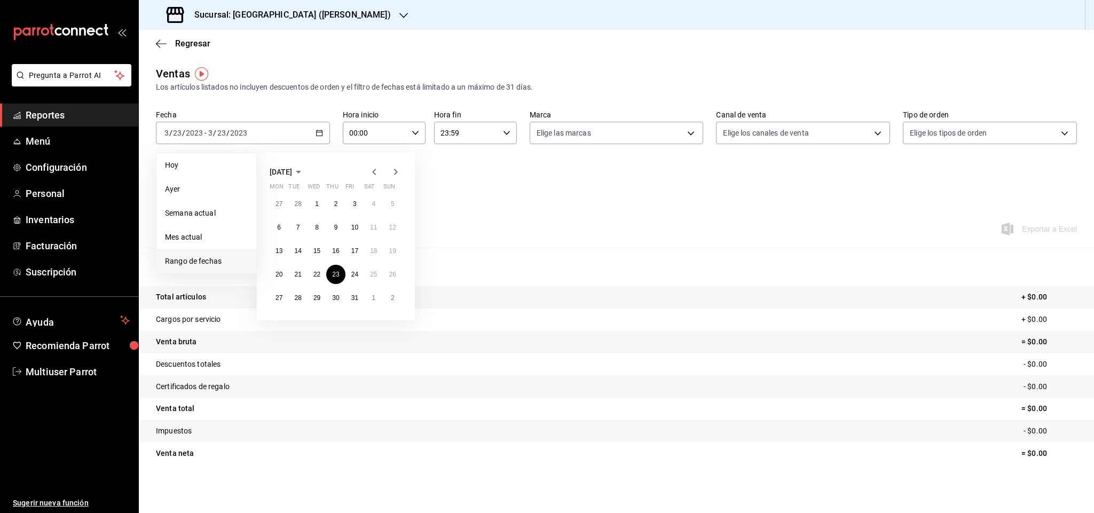
click at [391, 170] on icon "button" at bounding box center [395, 171] width 13 height 13
click at [392, 170] on icon "button" at bounding box center [395, 171] width 13 height 13
click at [336, 278] on abbr "25" at bounding box center [335, 274] width 7 height 7
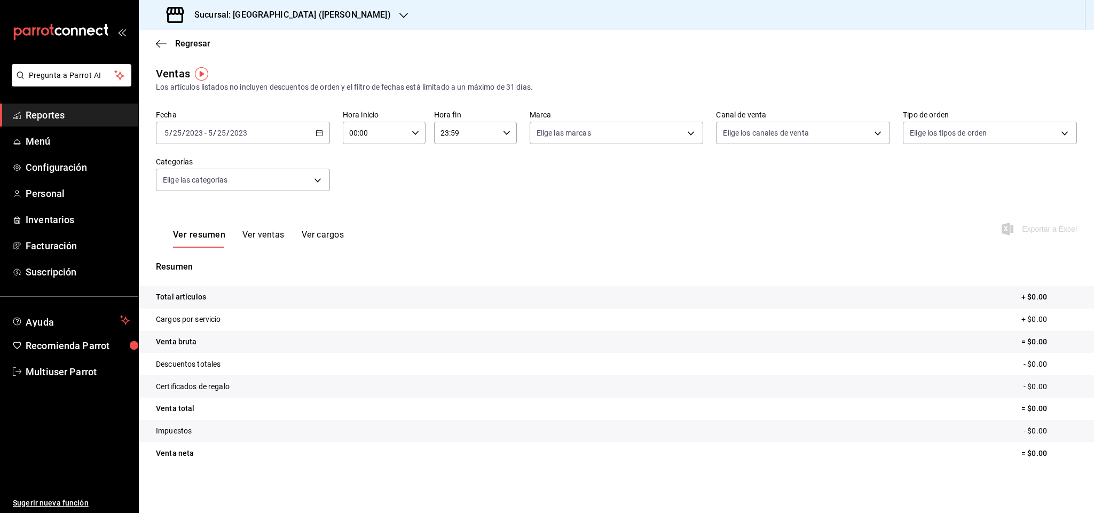
click at [317, 136] on \(Stroke\) "button" at bounding box center [319, 133] width 6 height 6
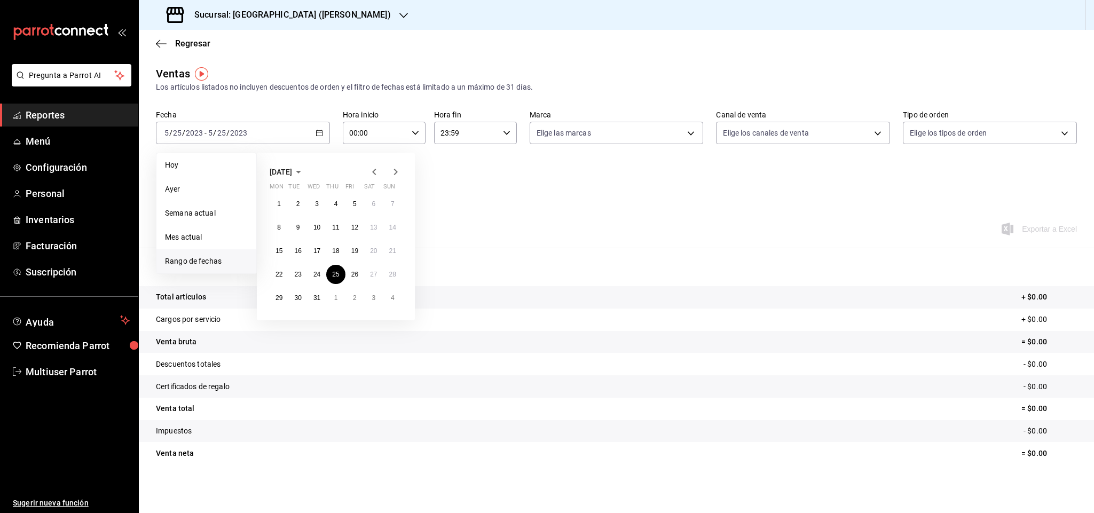
click at [396, 177] on icon "button" at bounding box center [395, 171] width 13 height 13
click at [396, 176] on icon "button" at bounding box center [395, 171] width 13 height 13
click at [336, 276] on abbr "24" at bounding box center [335, 274] width 7 height 7
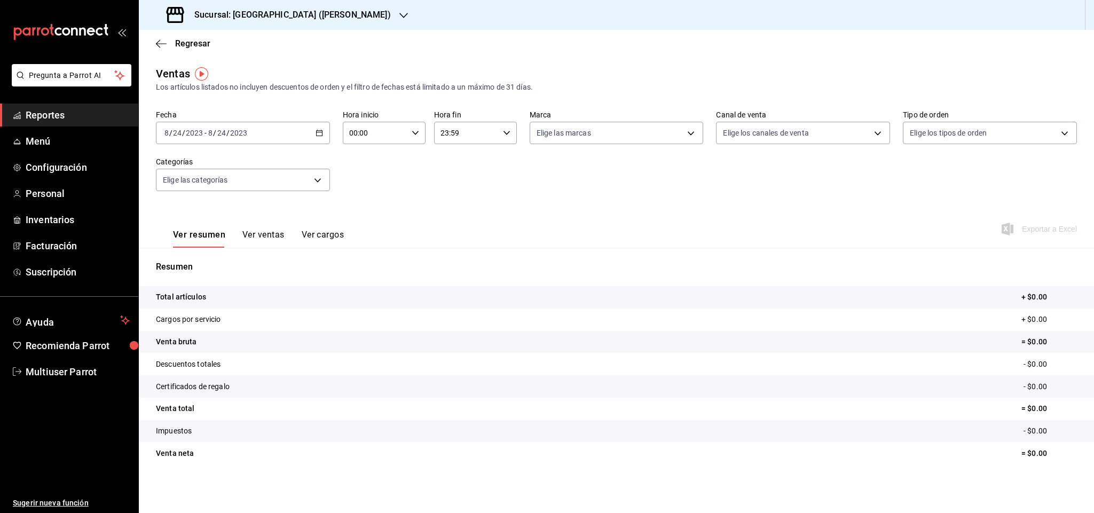
click at [308, 133] on div "2023-08-24 8 / 24 / 2023 - 2023-08-24 8 / 24 / 2023" at bounding box center [243, 133] width 174 height 22
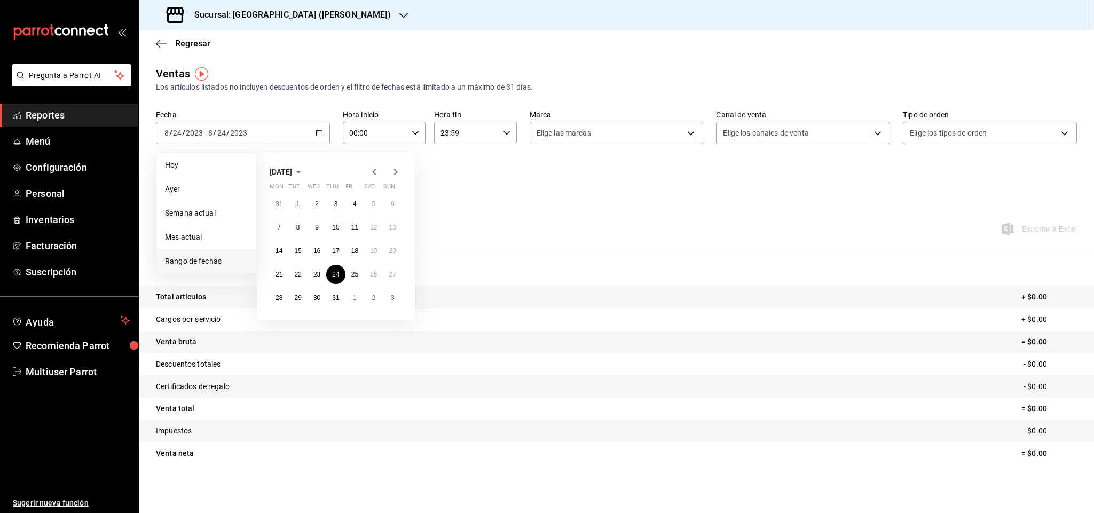
click at [395, 175] on icon "button" at bounding box center [396, 172] width 4 height 6
click at [341, 274] on button "19" at bounding box center [335, 274] width 19 height 19
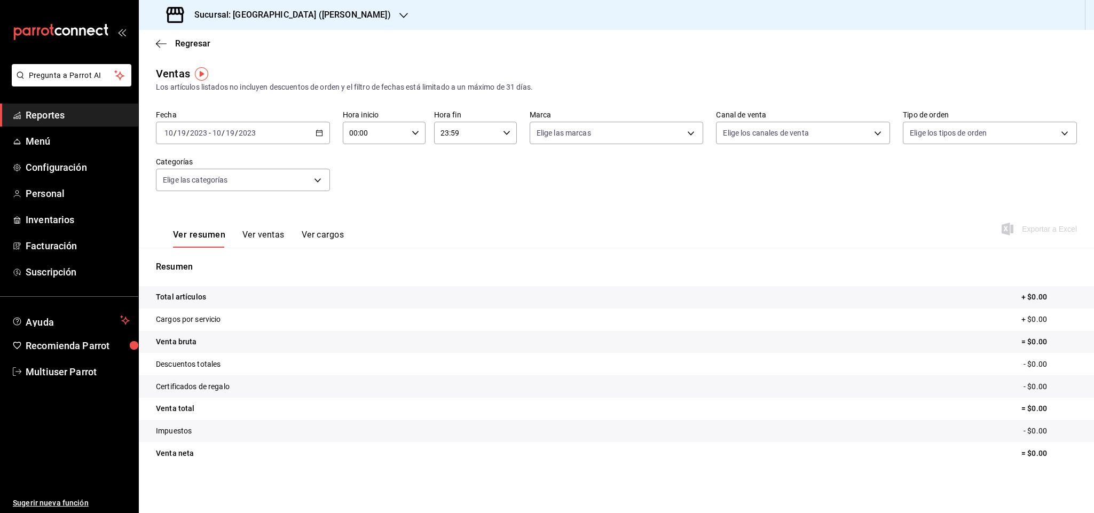
click at [327, 135] on div "2023-10-19 10 / 19 / 2023 - 2023-10-19 10 / 19 / 2023" at bounding box center [243, 133] width 174 height 22
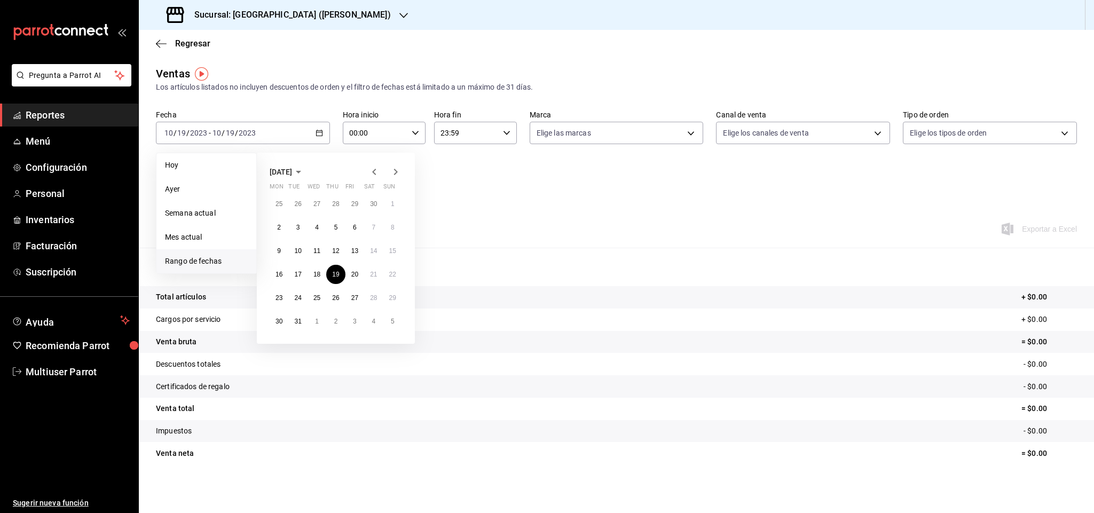
click at [395, 168] on icon "button" at bounding box center [395, 171] width 13 height 13
click at [334, 247] on button "16" at bounding box center [335, 250] width 19 height 19
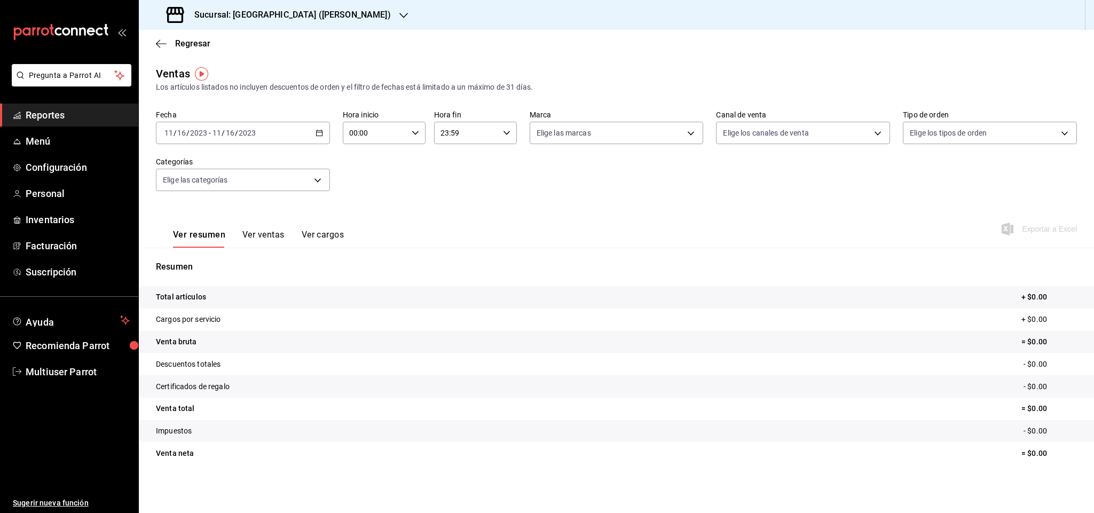
click at [314, 138] on div "2023-11-16 11 / 16 / 2023 - 2023-11-16 11 / 16 / 2023" at bounding box center [243, 133] width 174 height 22
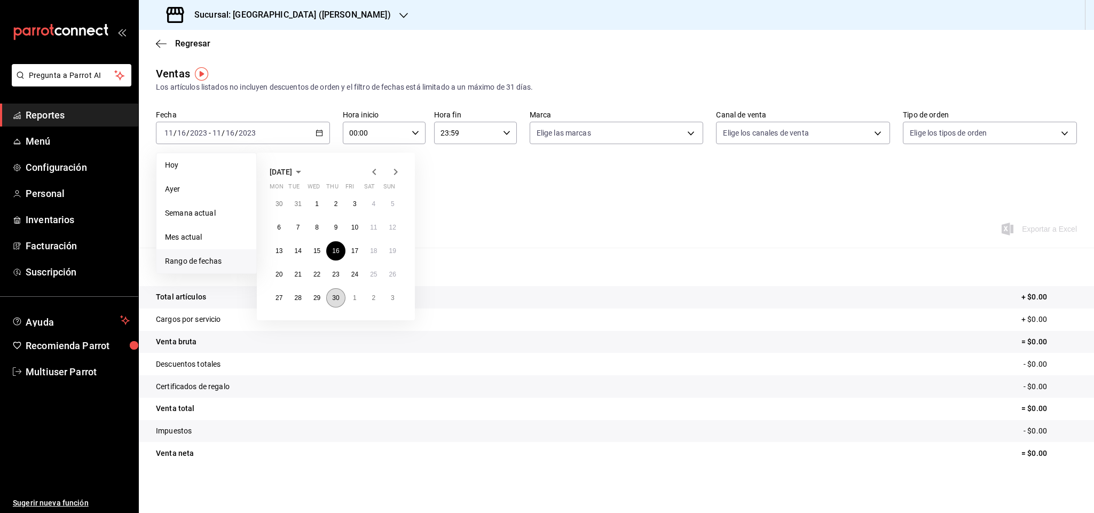
click at [333, 294] on button "30" at bounding box center [335, 297] width 19 height 19
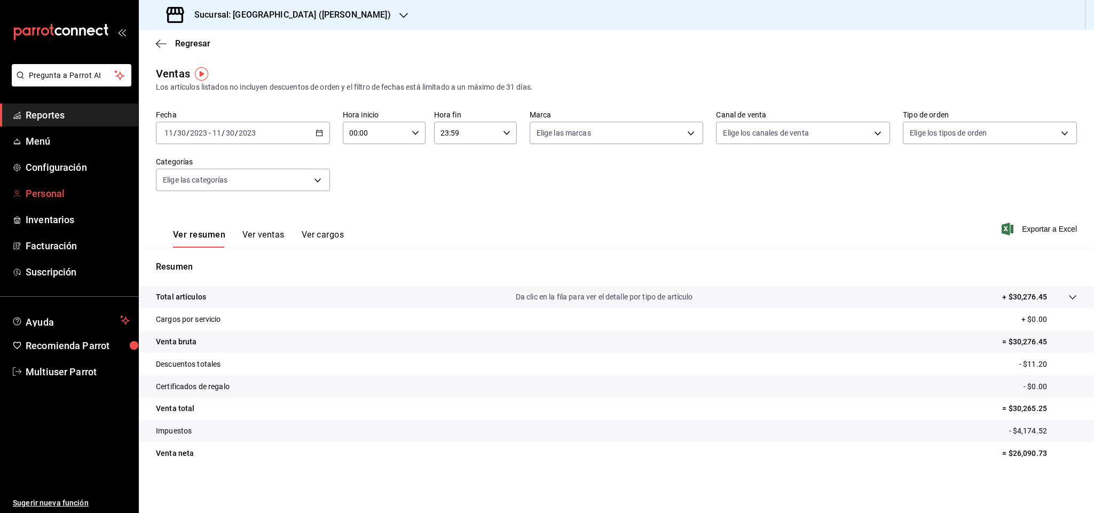
click at [76, 193] on span "Personal" at bounding box center [78, 193] width 104 height 14
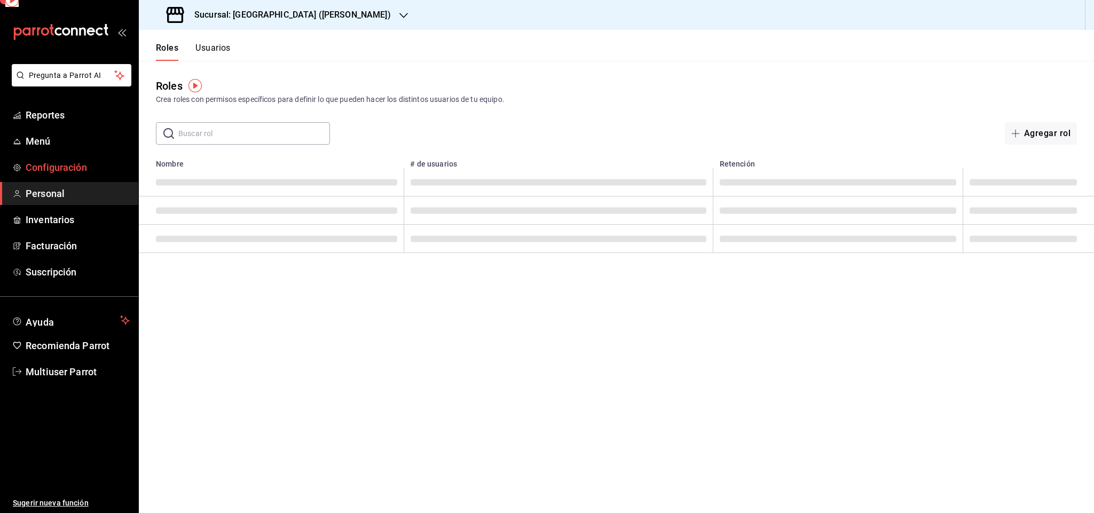
click at [82, 173] on span "Configuración" at bounding box center [78, 167] width 104 height 14
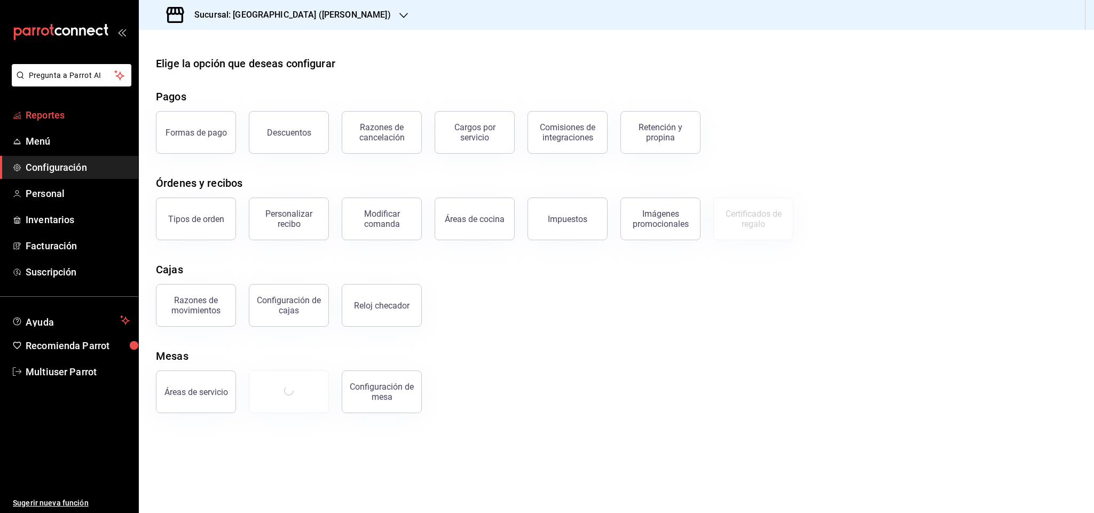
click at [78, 113] on span "Reportes" at bounding box center [78, 115] width 104 height 14
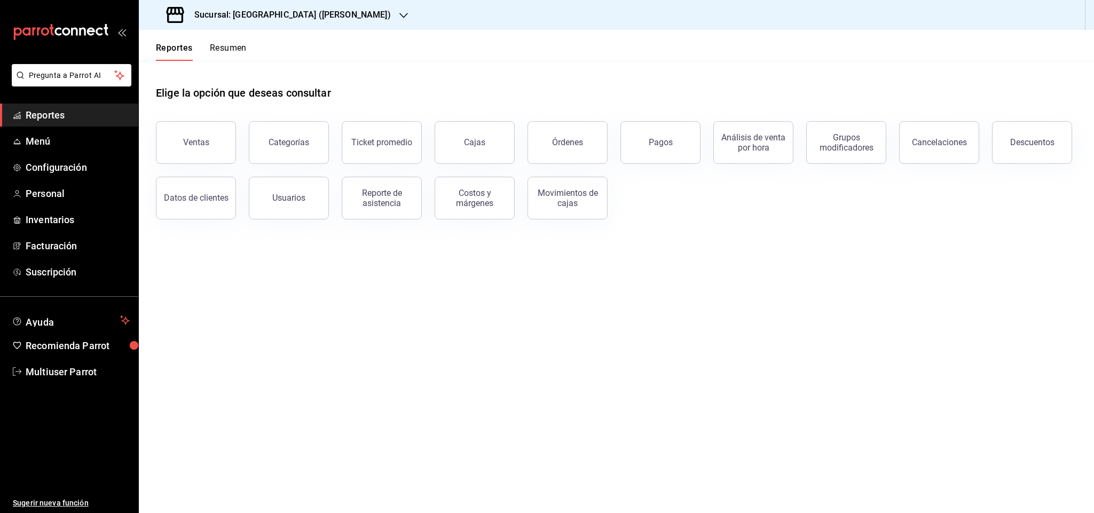
click at [303, 9] on h3 "Sucursal: [GEOGRAPHIC_DATA] ([PERSON_NAME])" at bounding box center [288, 15] width 205 height 13
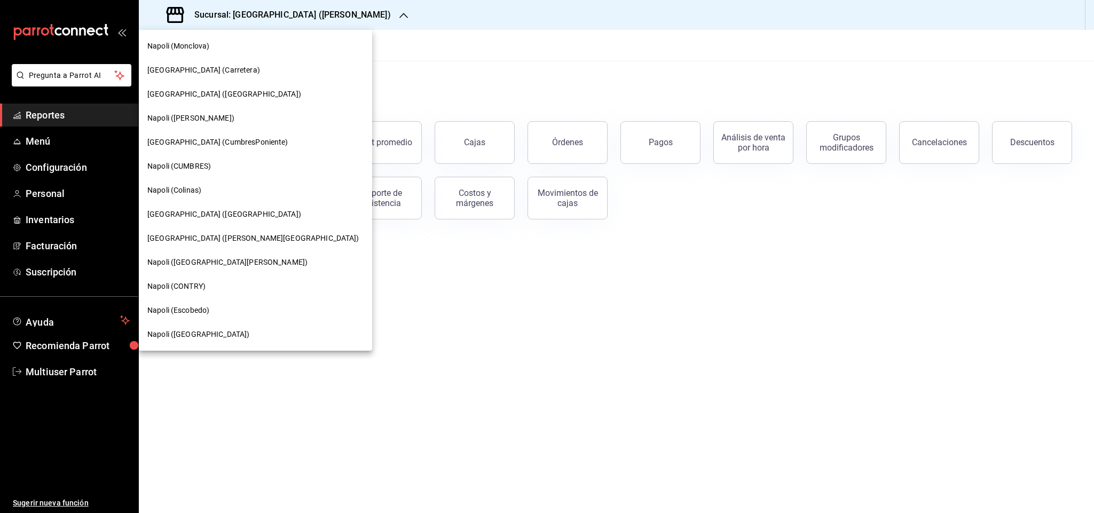
click at [678, 319] on div at bounding box center [547, 256] width 1094 height 513
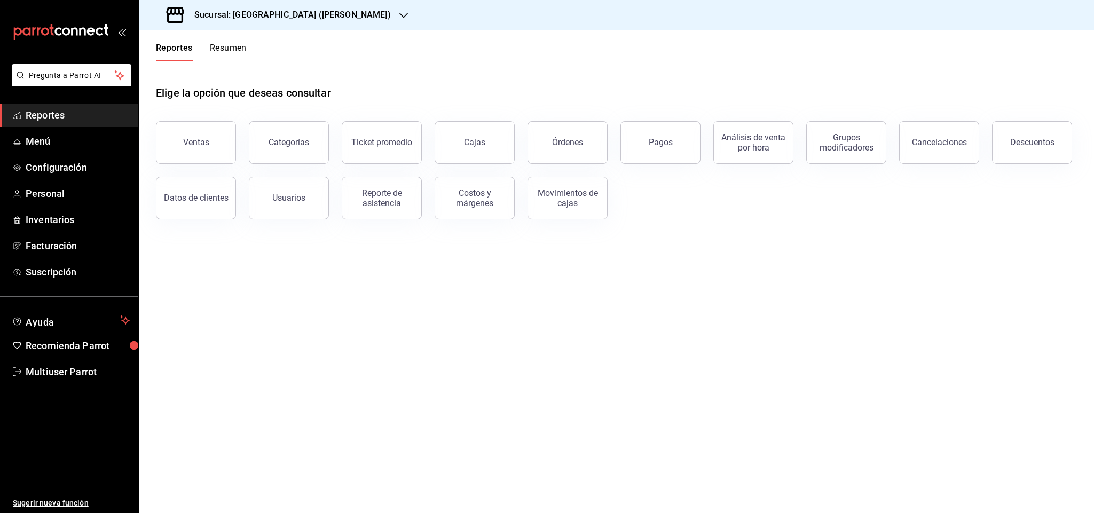
drag, startPoint x: 205, startPoint y: 122, endPoint x: 203, endPoint y: 107, distance: 14.5
click at [205, 109] on div "Ventas" at bounding box center [189, 136] width 93 height 56
click at [205, 122] on div "Ventas" at bounding box center [189, 136] width 93 height 56
click at [230, 50] on button "Resumen" at bounding box center [228, 52] width 37 height 18
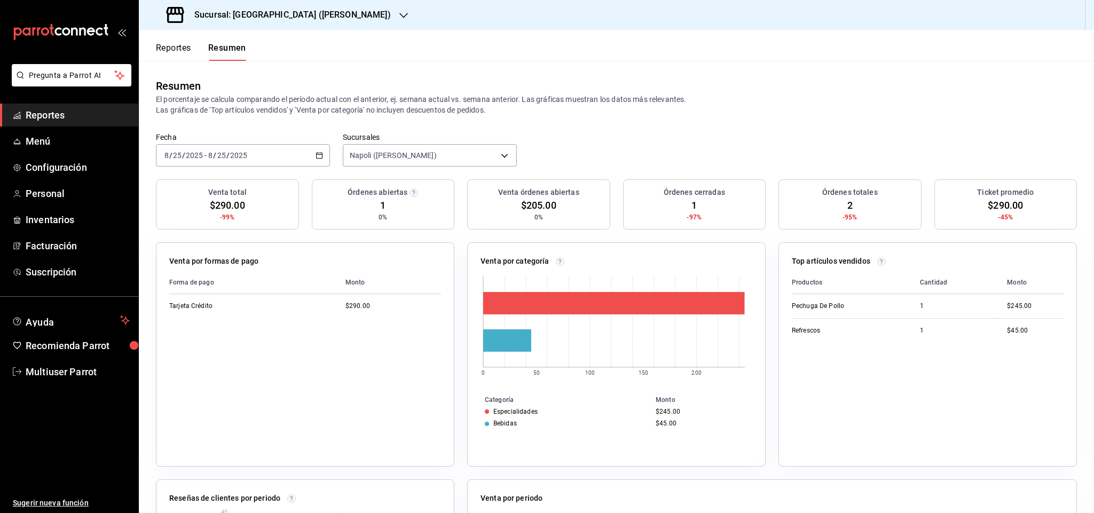
click at [267, 165] on div "2025-08-25 8 / 25 / 2025 - 2025-08-25 8 / 25 / 2025" at bounding box center [243, 155] width 174 height 22
drag, startPoint x: 218, startPoint y: 308, endPoint x: 207, endPoint y: 299, distance: 13.7
click at [207, 299] on li "Rango de fechas" at bounding box center [206, 308] width 100 height 24
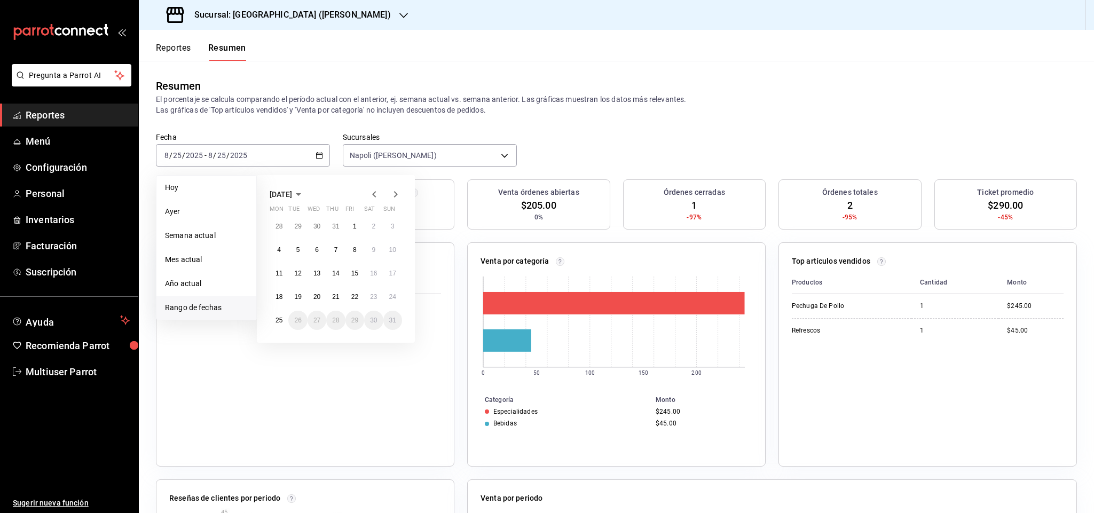
click at [375, 194] on icon "button" at bounding box center [374, 194] width 13 height 13
click at [292, 191] on span "July 2025" at bounding box center [281, 194] width 22 height 9
drag, startPoint x: 281, startPoint y: 191, endPoint x: 291, endPoint y: 199, distance: 13.7
click at [281, 192] on span "2025" at bounding box center [278, 194] width 17 height 9
click at [296, 232] on button "2024" at bounding box center [292, 233] width 44 height 19
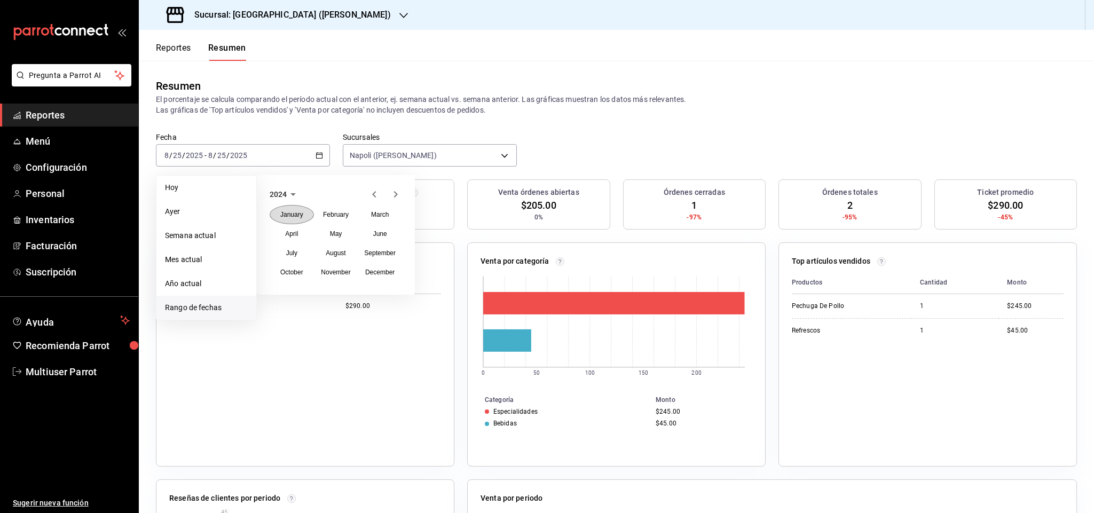
click at [298, 218] on abbr "January" at bounding box center [291, 214] width 23 height 7
click at [274, 228] on button "1" at bounding box center [279, 226] width 19 height 19
click at [292, 193] on span "January 2024" at bounding box center [281, 194] width 22 height 9
click at [376, 271] on abbr "December" at bounding box center [379, 272] width 29 height 7
click at [298, 342] on abbr "31" at bounding box center [297, 343] width 7 height 7
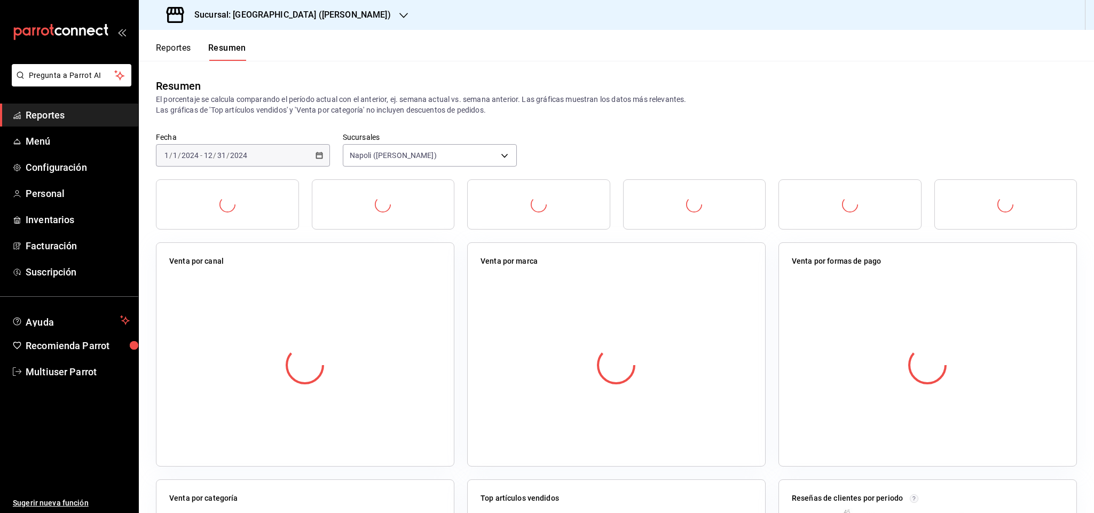
click at [585, 125] on div "Resumen El porcentaje se calcula comparando el período actual con el anterior, …" at bounding box center [616, 97] width 955 height 72
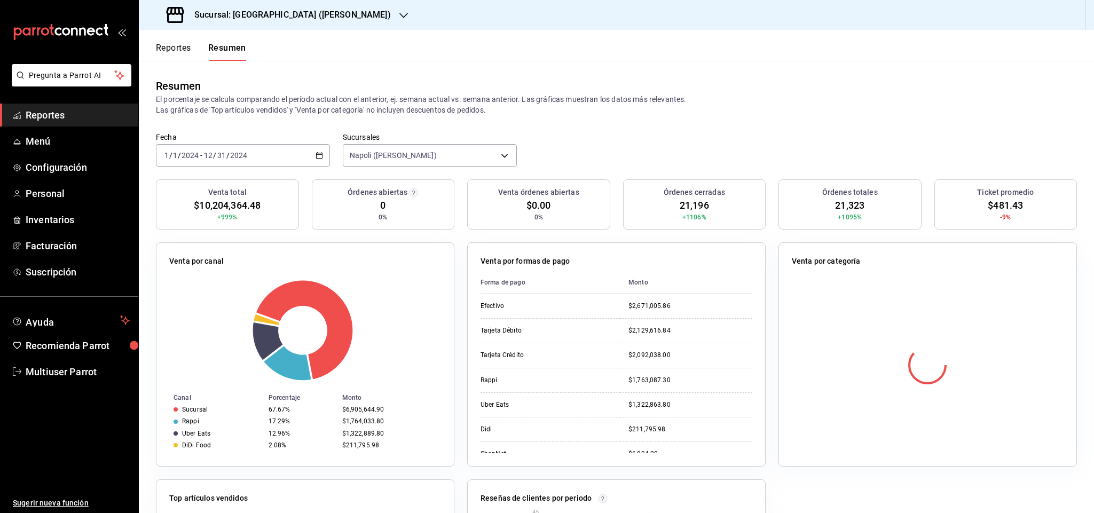
click at [716, 154] on div "Fecha 2024-01-01 1 / 1 / 2024 - 2024-12-31 12 / 31 / 2024 Sucursales Napoli (Va…" at bounding box center [616, 155] width 955 height 47
click at [754, 131] on div "Resumen El porcentaje se calcula comparando el período actual con el anterior, …" at bounding box center [616, 97] width 955 height 72
click at [686, 45] on header "Reportes Resumen" at bounding box center [616, 45] width 955 height 31
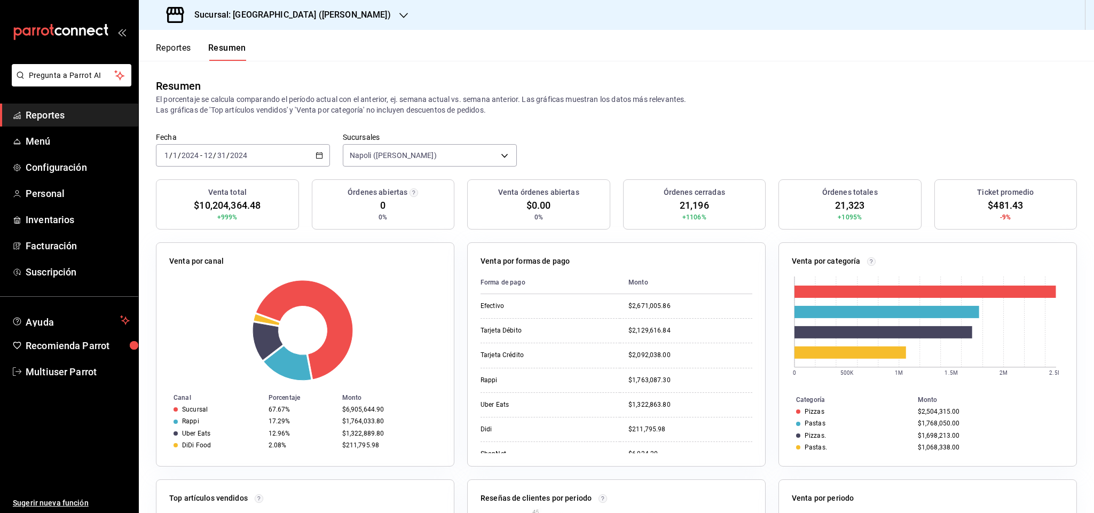
click at [796, 152] on div "Fecha 2024-01-01 1 / 1 / 2024 - 2024-12-31 12 / 31 / 2024 Sucursales Napoli (Va…" at bounding box center [616, 155] width 955 height 47
click at [218, 10] on h3 "Sucursal: Napoli (Vasconcelos)" at bounding box center [288, 15] width 205 height 13
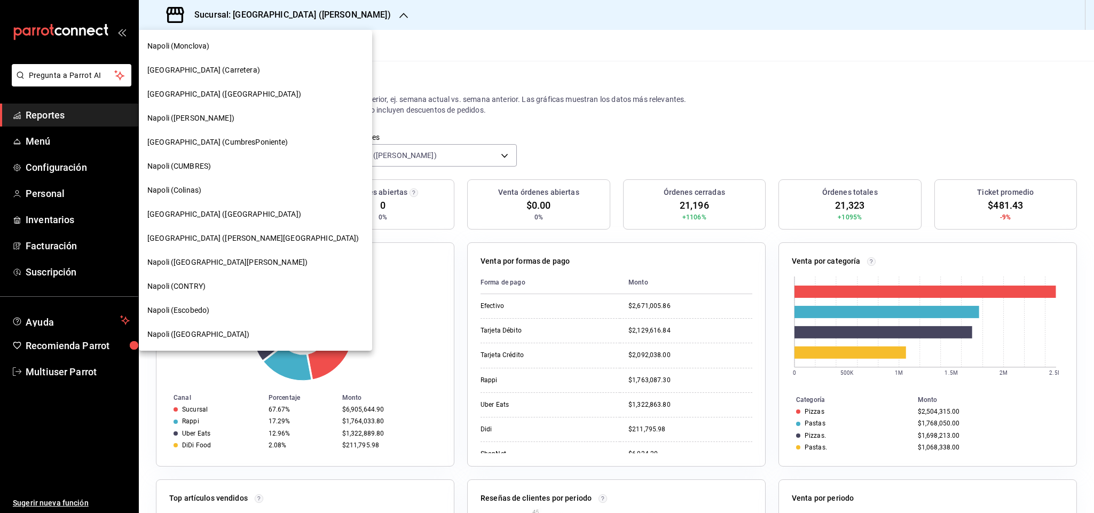
click at [219, 10] on div at bounding box center [547, 256] width 1094 height 513
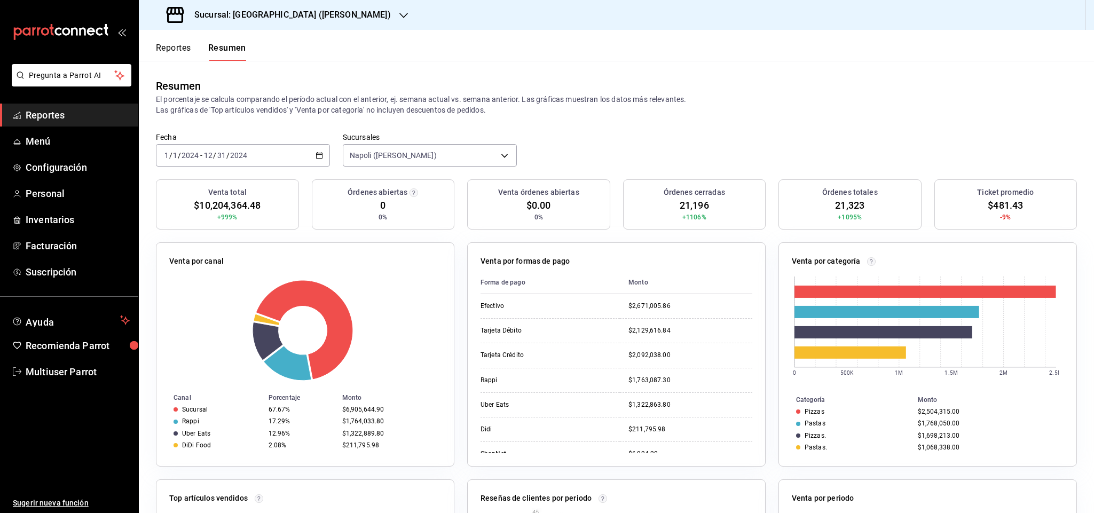
click at [541, 84] on div "Resumen" at bounding box center [616, 86] width 921 height 16
